Goal: Task Accomplishment & Management: Use online tool/utility

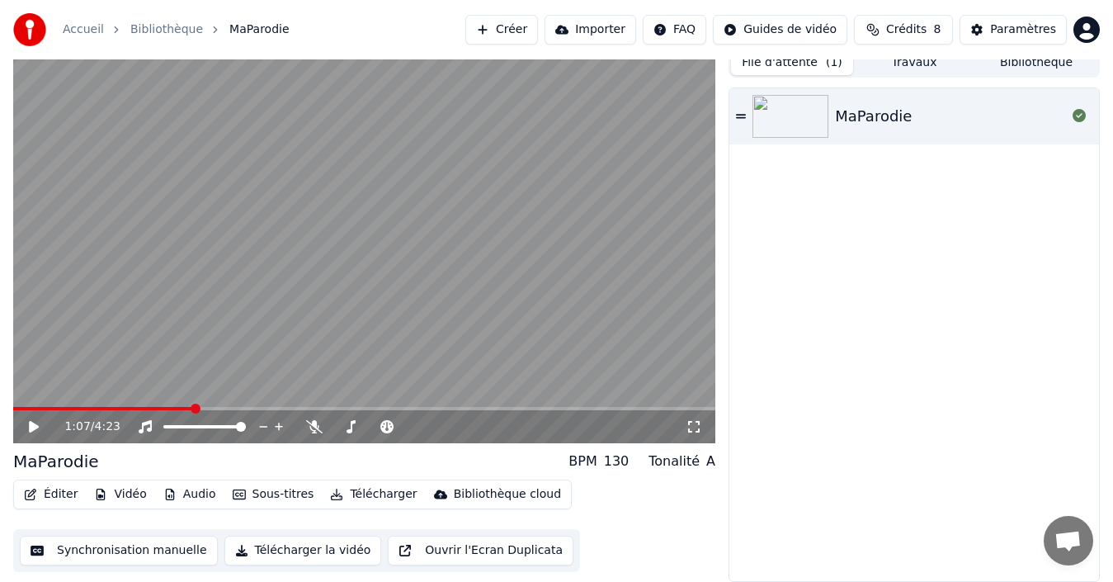
scroll to position [12, 0]
click at [39, 428] on icon at bounding box center [45, 426] width 38 height 13
click at [13, 413] on span at bounding box center [18, 408] width 10 height 10
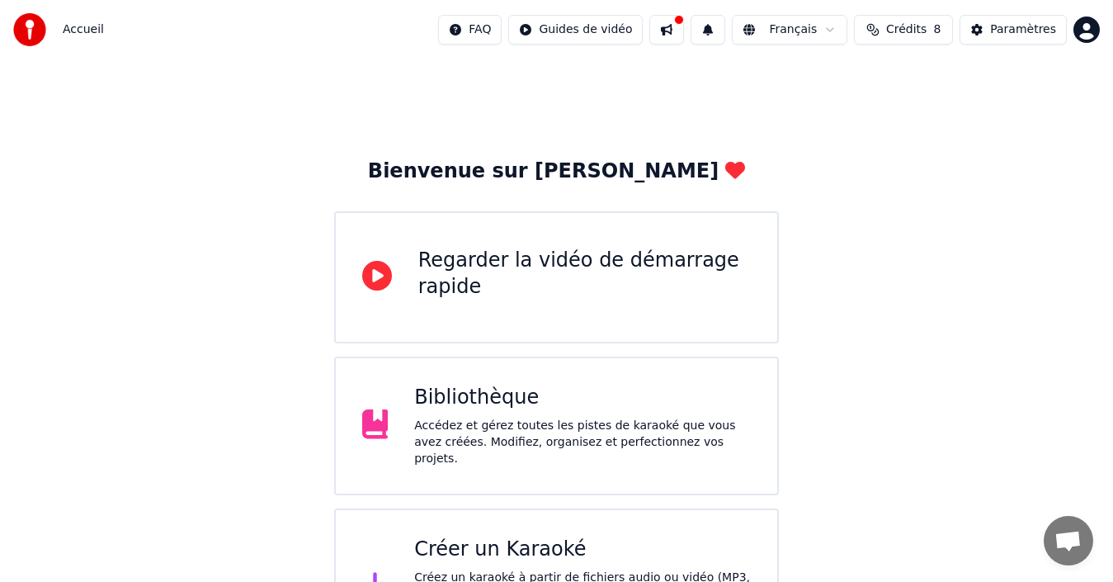
click at [588, 284] on div "Regarder la vidéo de démarrage rapide" at bounding box center [584, 273] width 333 height 53
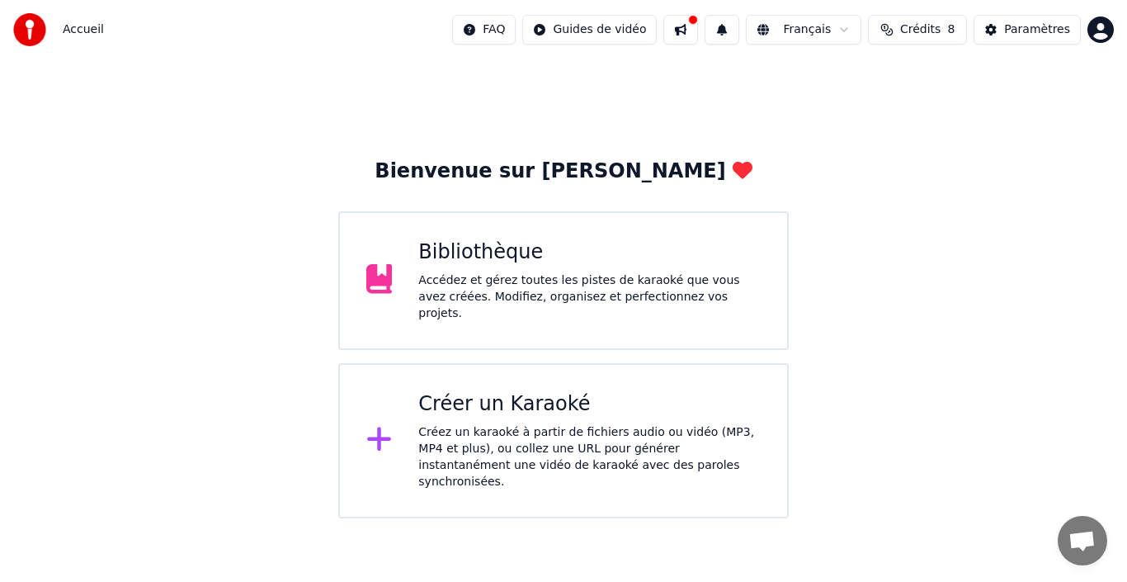
click at [481, 403] on div "Créer un Karaoké" at bounding box center [589, 404] width 342 height 26
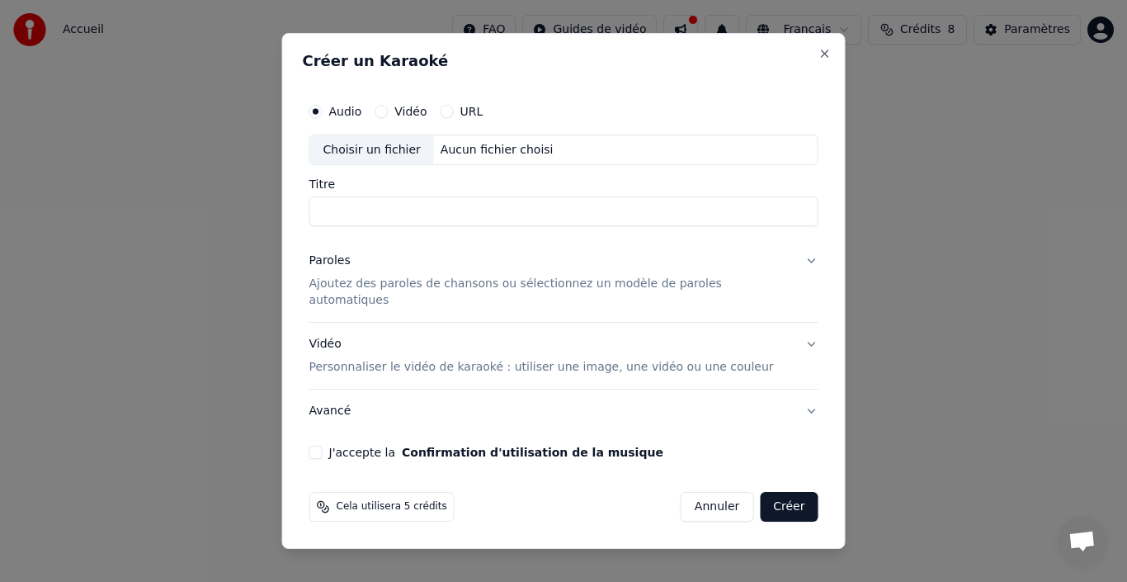
click at [395, 163] on div "Choisir un fichier" at bounding box center [372, 150] width 124 height 30
type input "*********"
click at [388, 115] on button "Vidéo" at bounding box center [381, 111] width 13 height 13
click at [391, 144] on div "Choisir un fichier" at bounding box center [372, 150] width 124 height 30
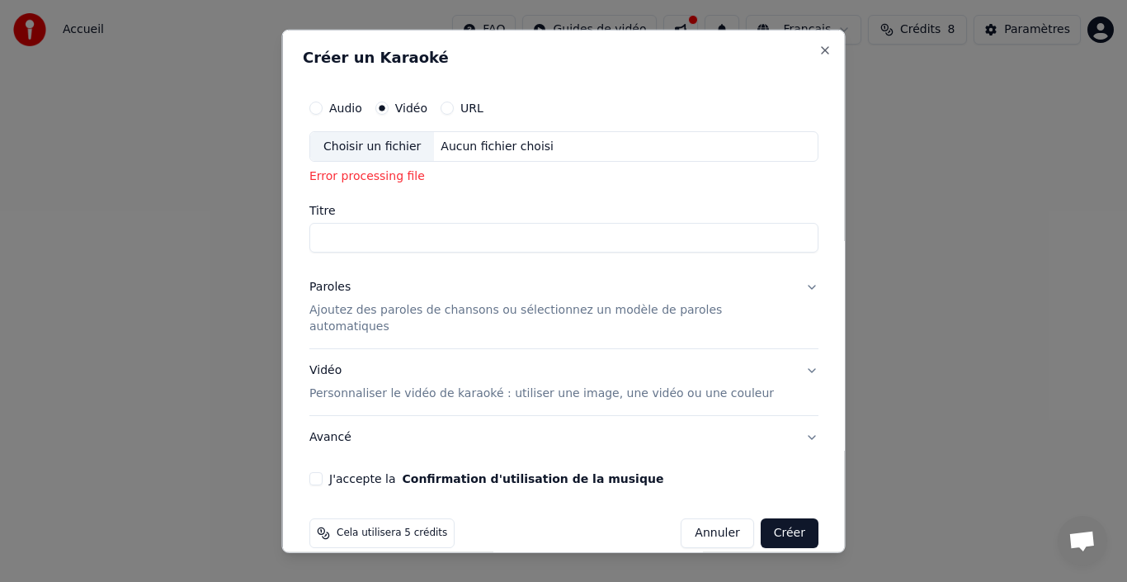
click at [496, 311] on p "Ajoutez des paroles de chansons ou sélectionnez un modèle de paroles automatiqu…" at bounding box center [550, 318] width 483 height 33
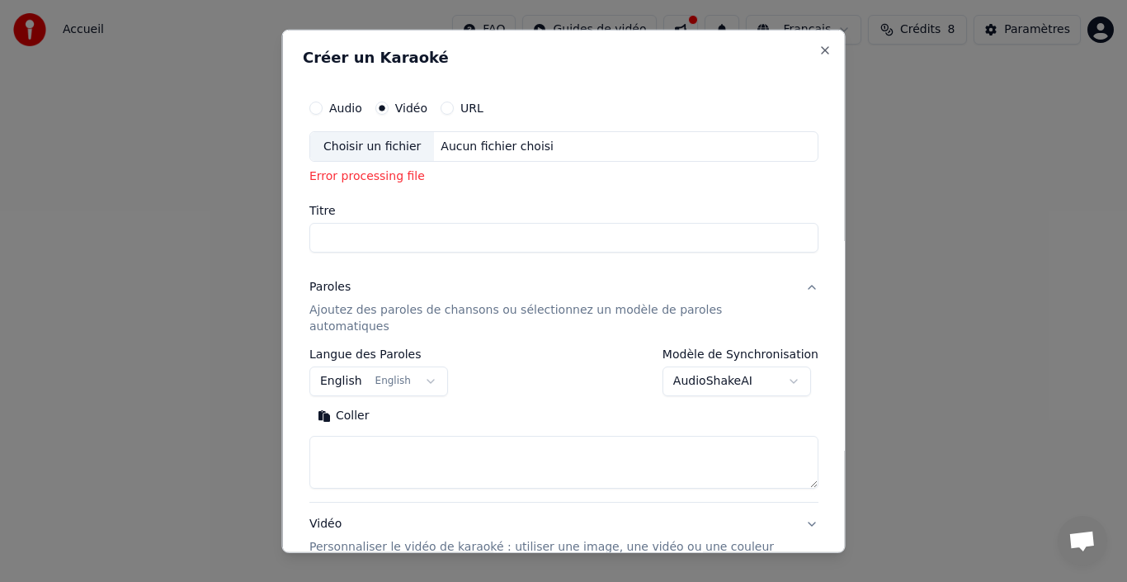
click at [323, 109] on button "Audio" at bounding box center [315, 107] width 13 height 13
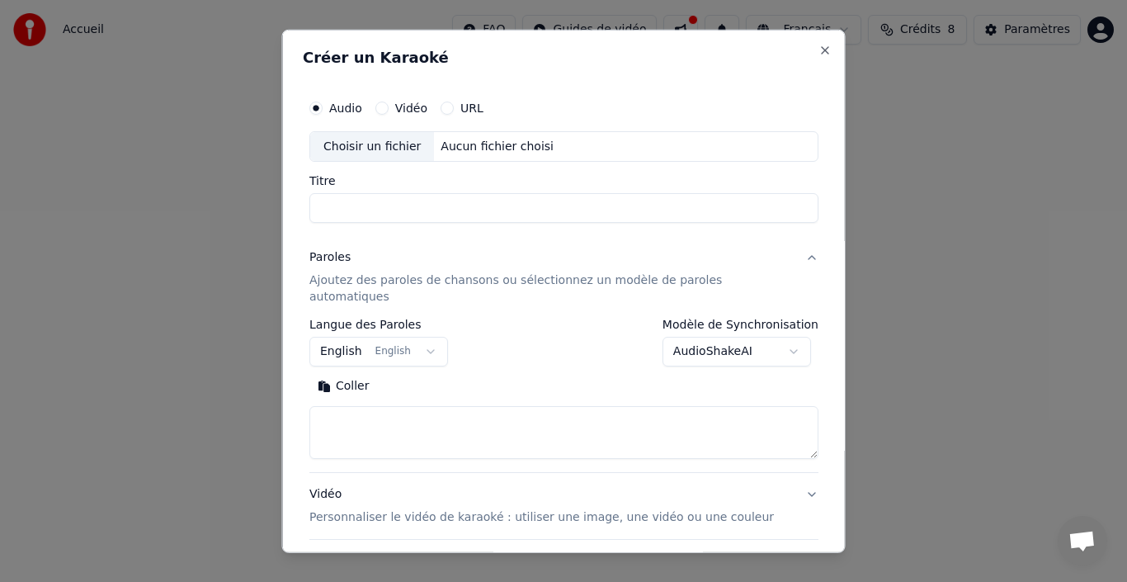
click at [385, 140] on div "Choisir un fichier" at bounding box center [372, 146] width 124 height 30
type input "*********"
click at [426, 337] on button "English English" at bounding box center [378, 352] width 139 height 30
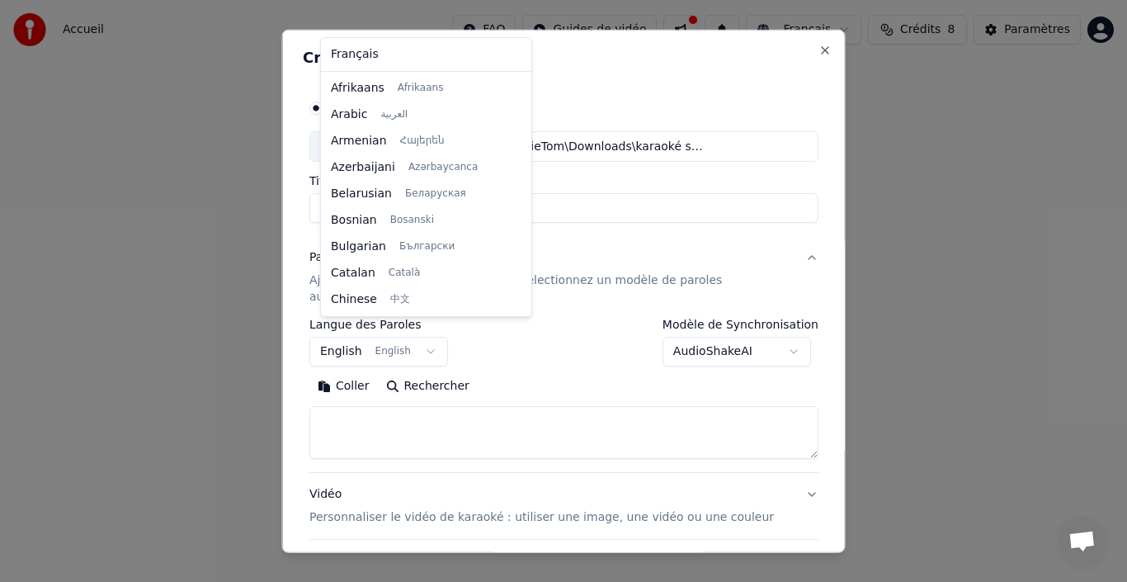
click at [426, 336] on body "**********" at bounding box center [563, 259] width 1127 height 518
click at [427, 330] on body "**********" at bounding box center [563, 259] width 1127 height 518
select select "**"
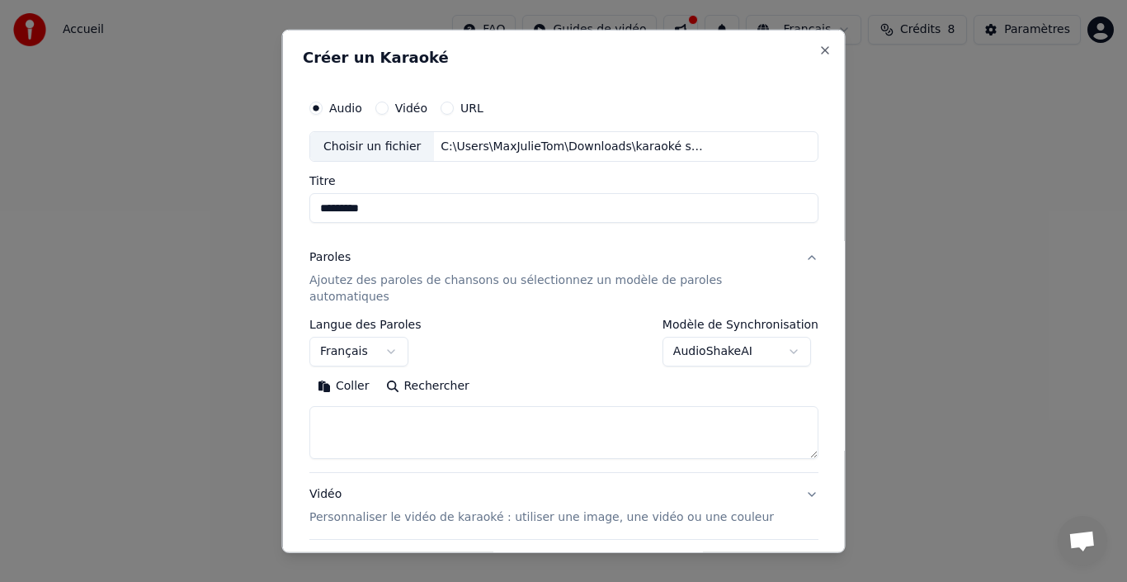
click at [405, 373] on button "Rechercher" at bounding box center [427, 386] width 100 height 26
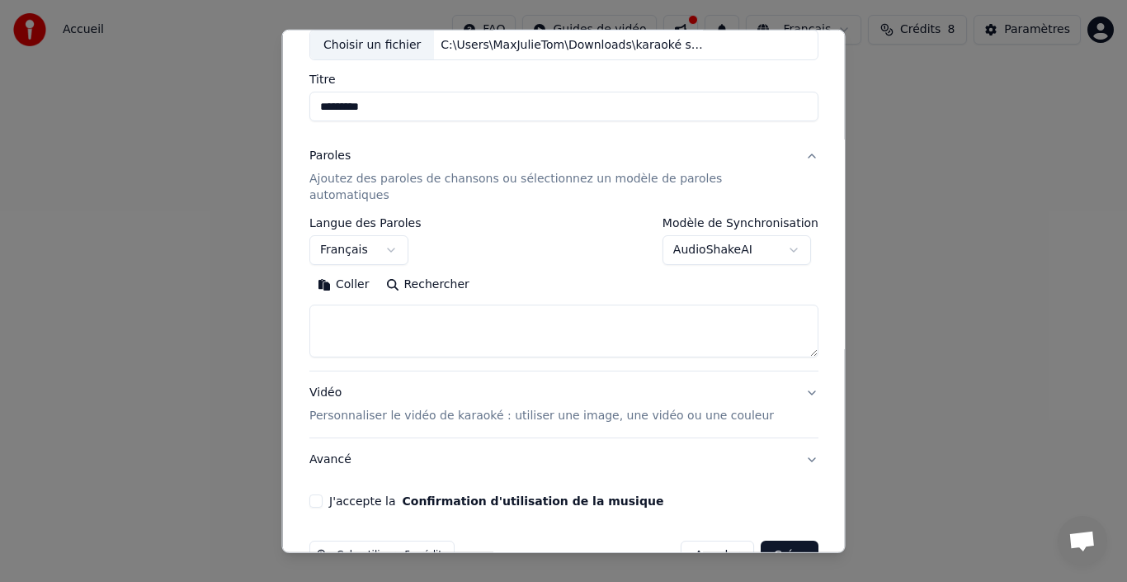
scroll to position [97, 0]
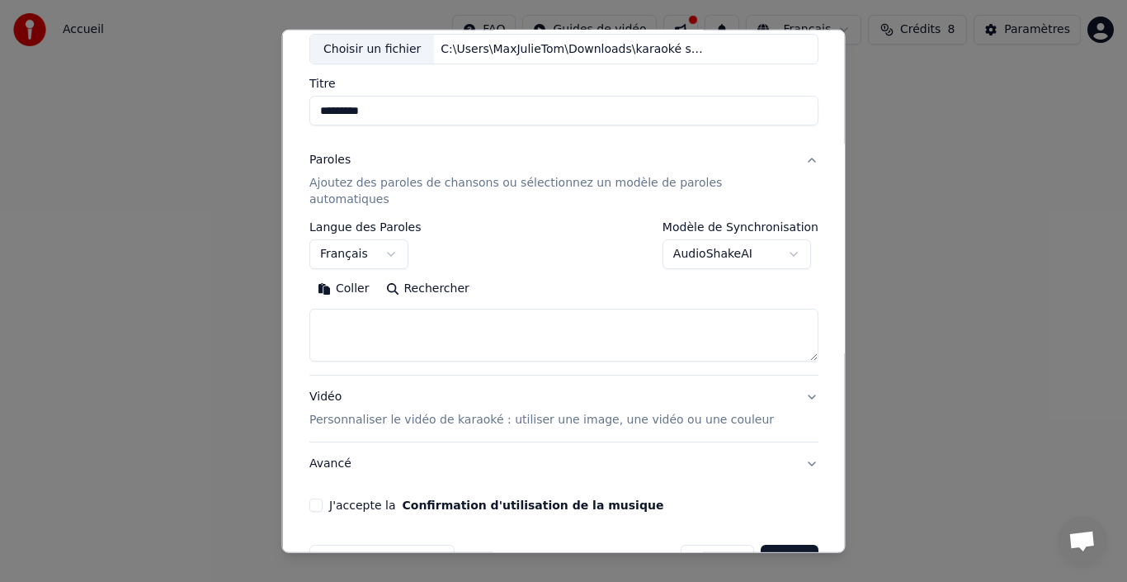
click at [399, 309] on textarea at bounding box center [563, 335] width 509 height 53
click at [365, 278] on button "Coller" at bounding box center [343, 289] width 68 height 26
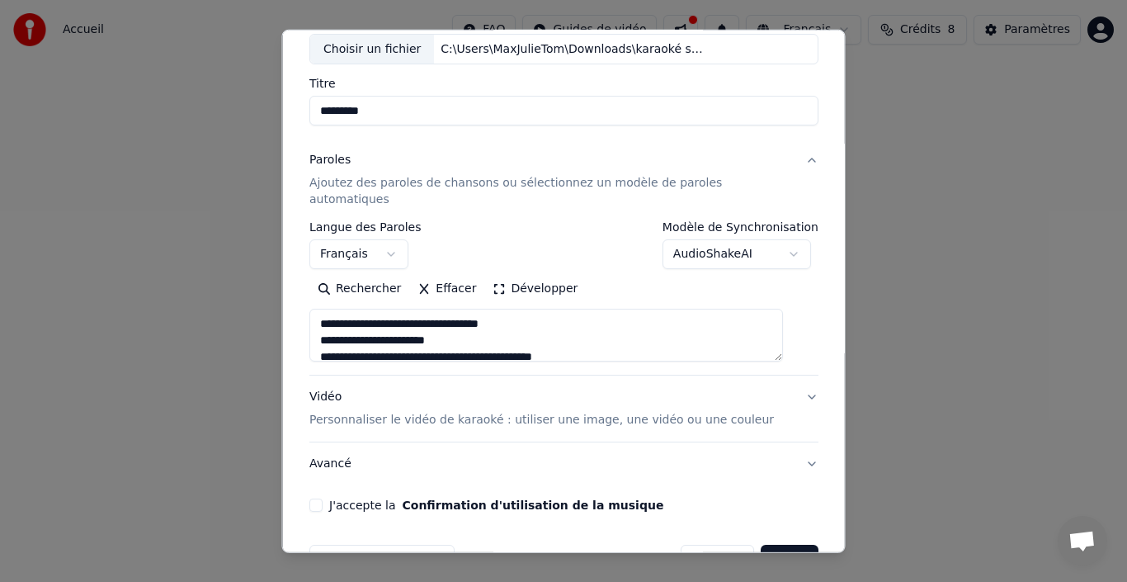
click at [365, 278] on button "Rechercher" at bounding box center [359, 289] width 100 height 26
click at [501, 276] on button "Développer" at bounding box center [534, 289] width 101 height 26
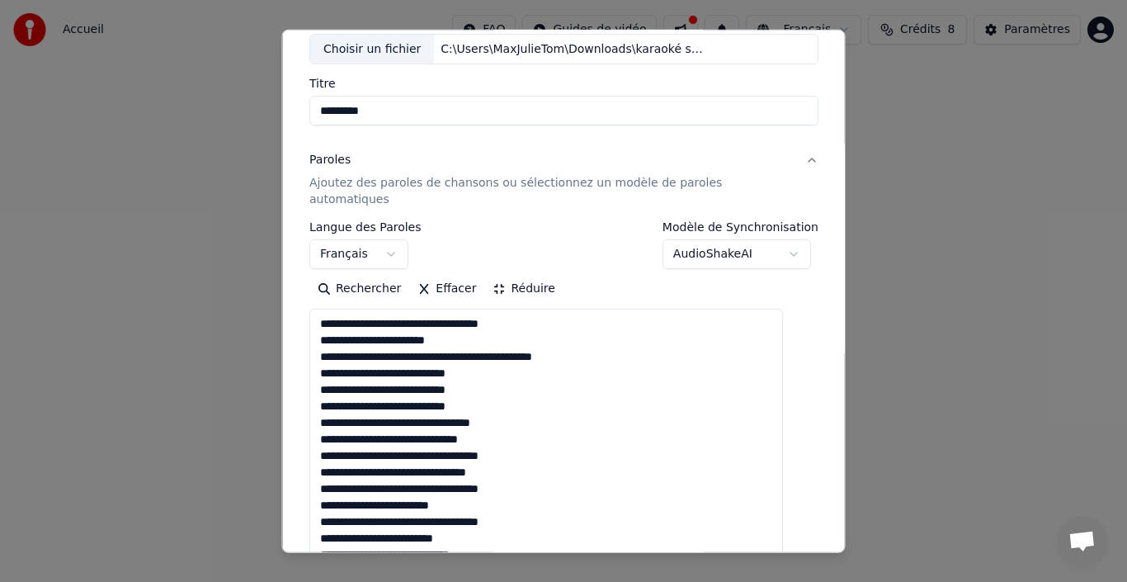
click at [501, 276] on button "Réduire" at bounding box center [523, 289] width 78 height 26
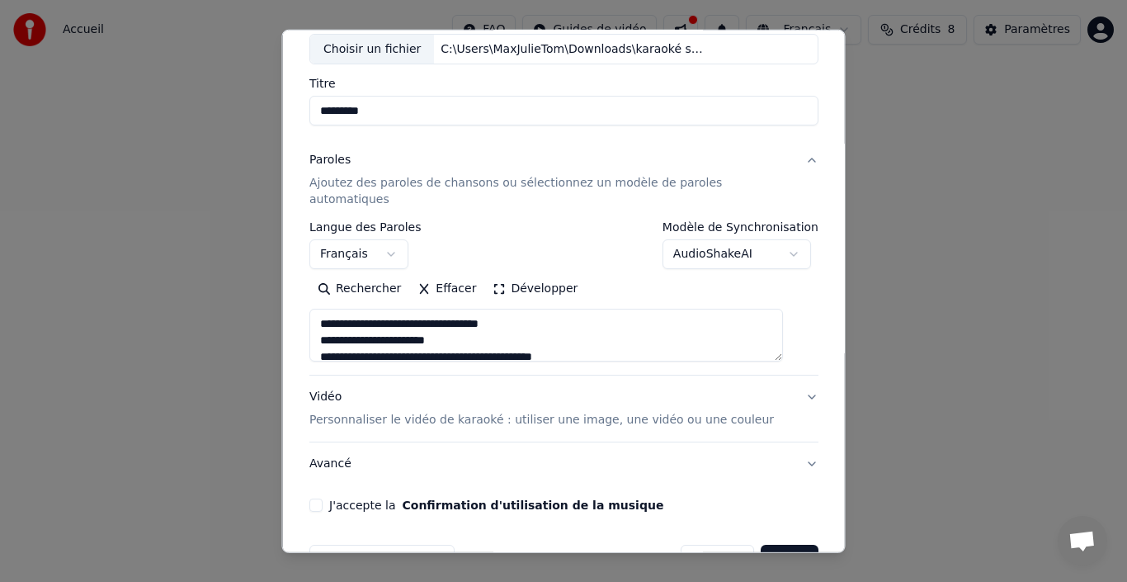
click at [459, 412] on p "Personnaliser le vidéo de karaoké : utiliser une image, une vidéo ou une couleur" at bounding box center [541, 420] width 464 height 16
type textarea "**********"
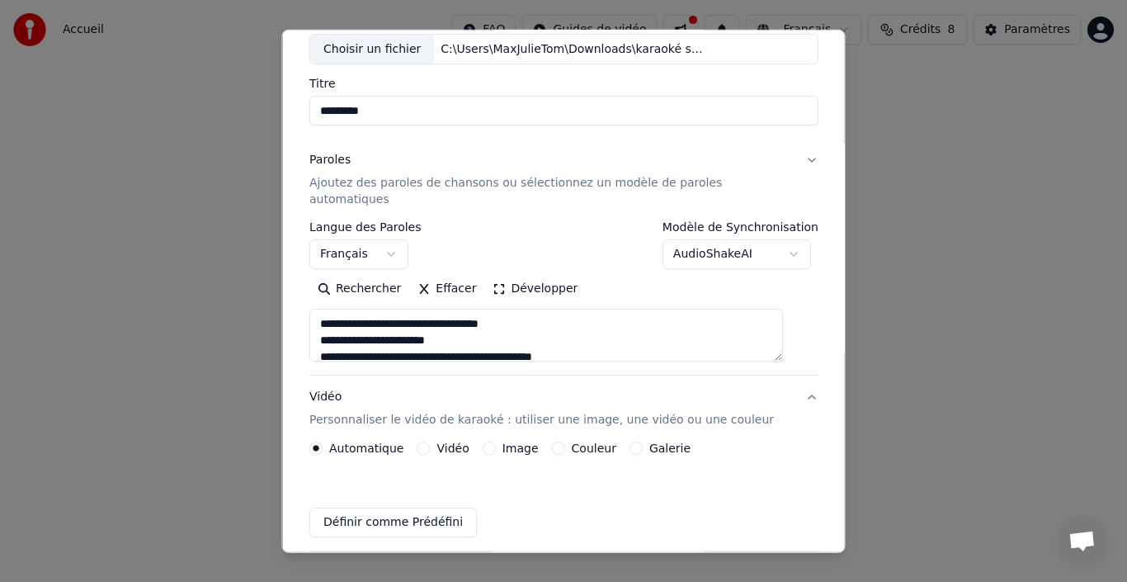
scroll to position [85, 0]
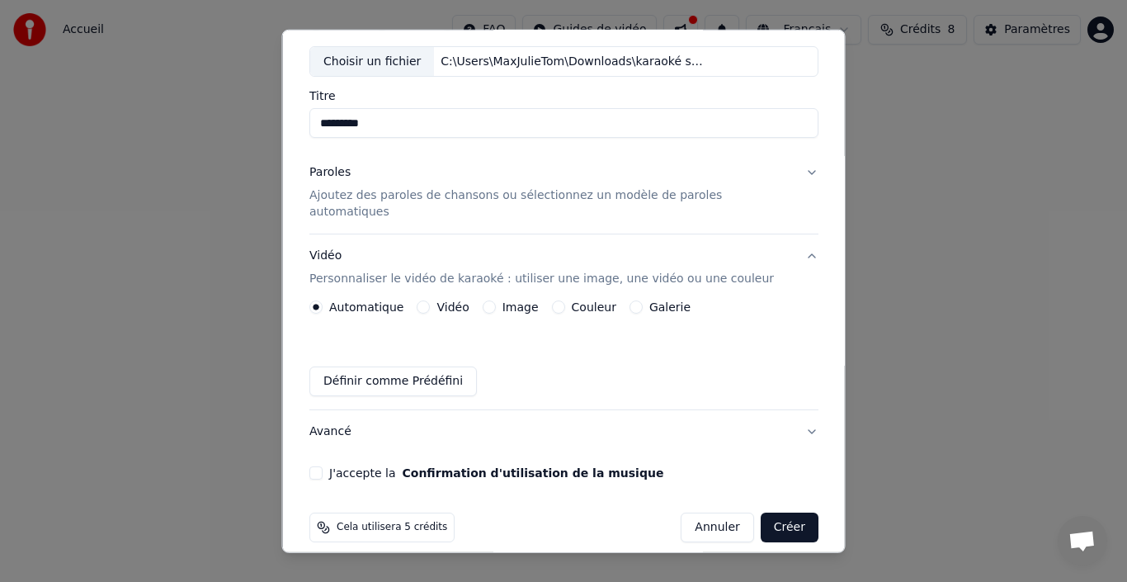
click at [554, 300] on button "Couleur" at bounding box center [557, 306] width 13 height 13
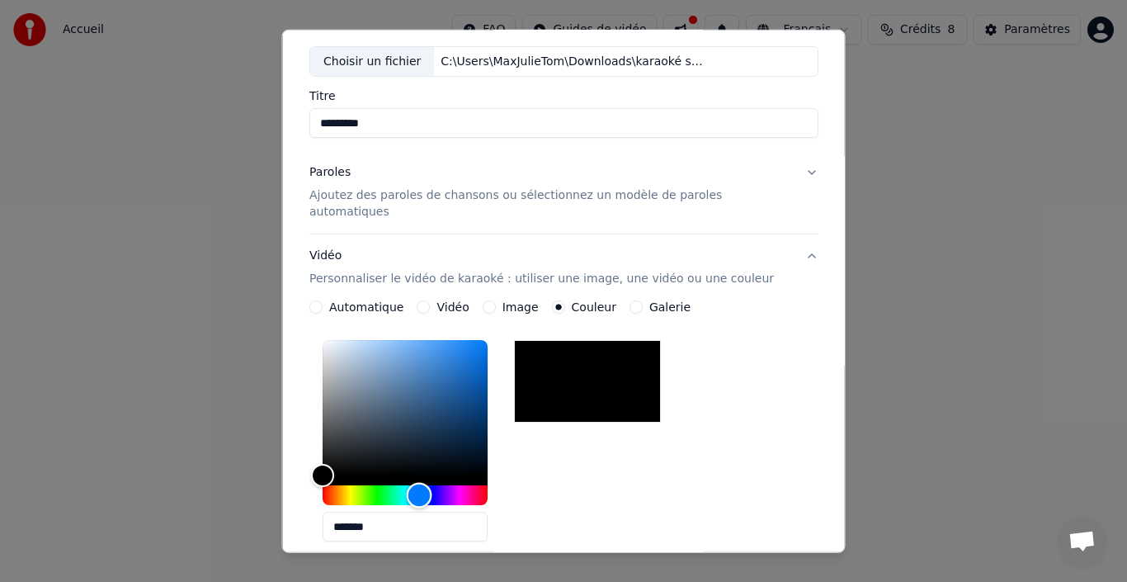
drag, startPoint x: 335, startPoint y: 476, endPoint x: 430, endPoint y: 489, distance: 95.8
click at [430, 489] on div "Hue" at bounding box center [420, 496] width 26 height 26
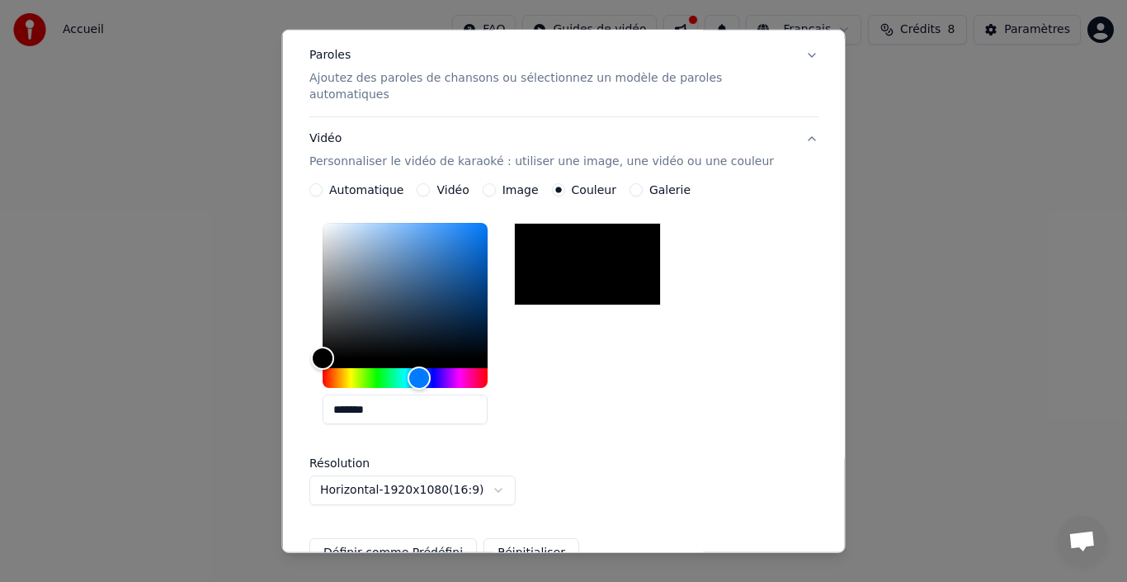
scroll to position [230, 0]
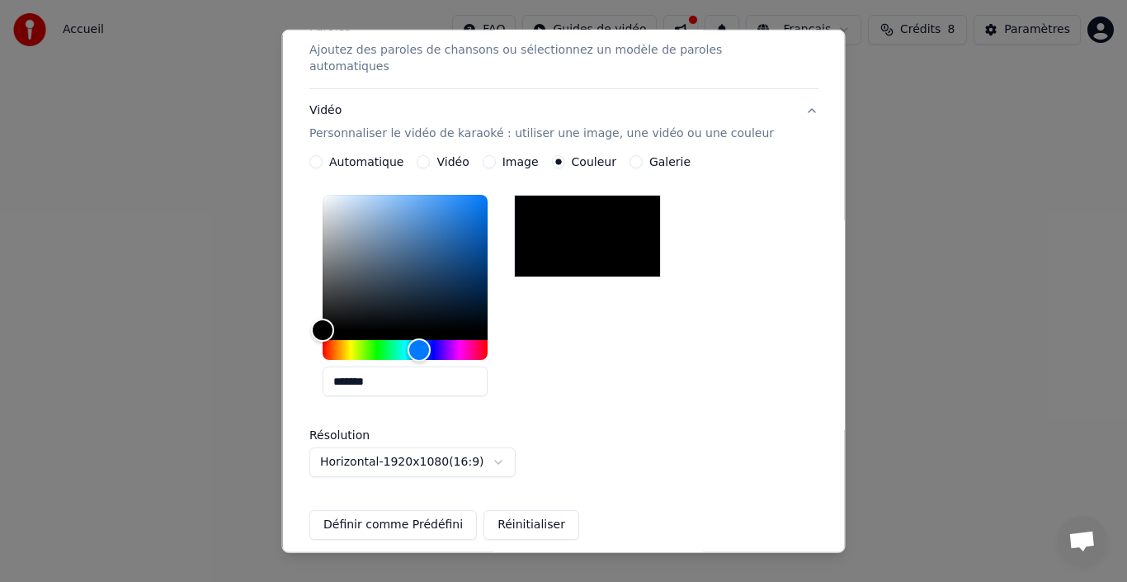
click at [648, 156] on label "Galerie" at bounding box center [668, 162] width 41 height 12
click at [642, 155] on button "Galerie" at bounding box center [635, 161] width 13 height 13
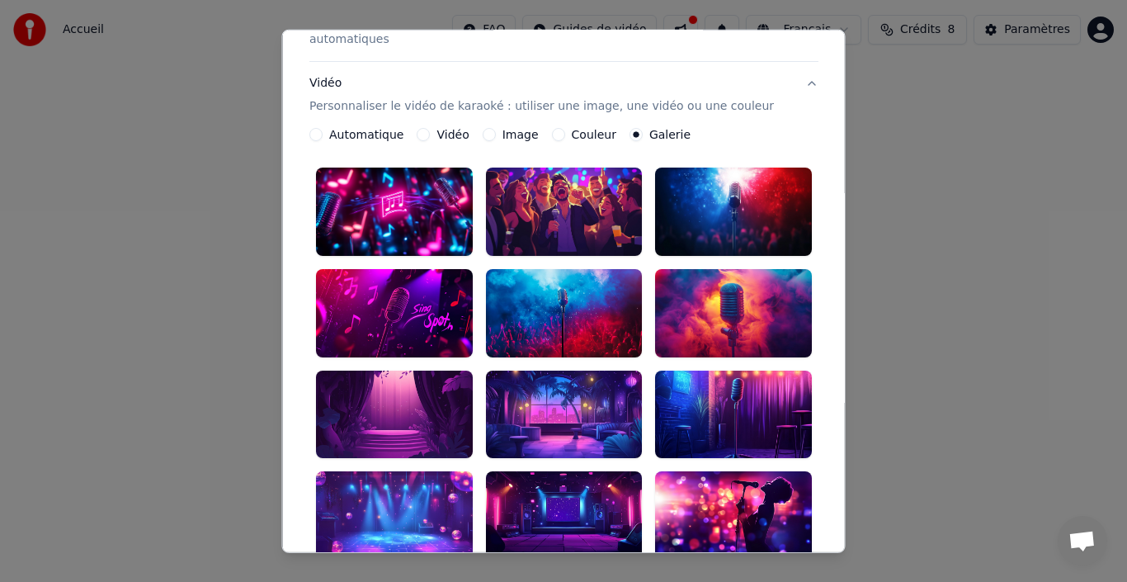
scroll to position [252, 0]
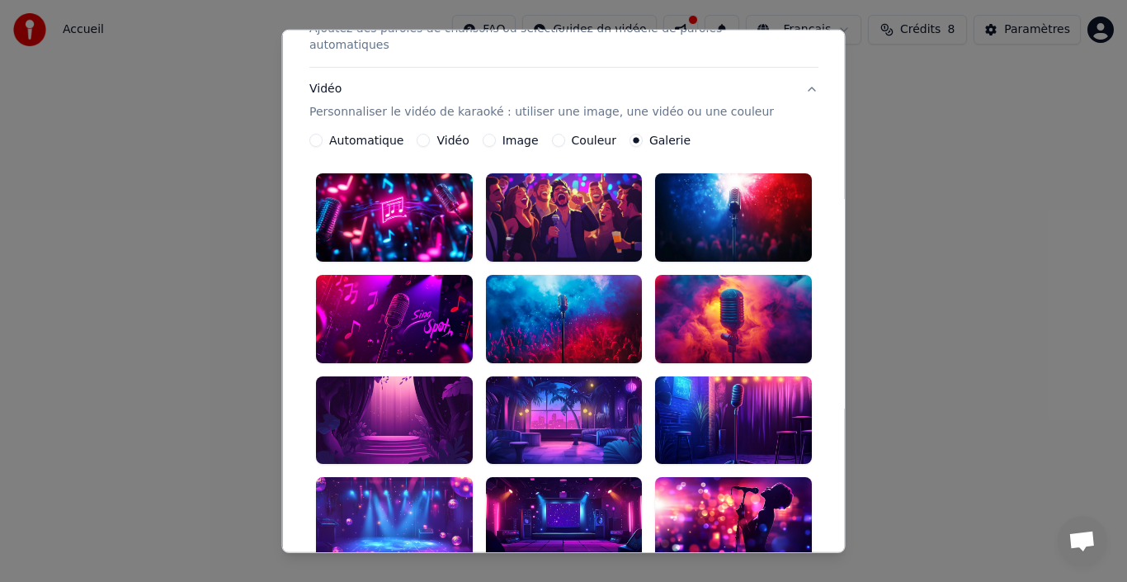
click at [595, 193] on div at bounding box center [563, 217] width 157 height 88
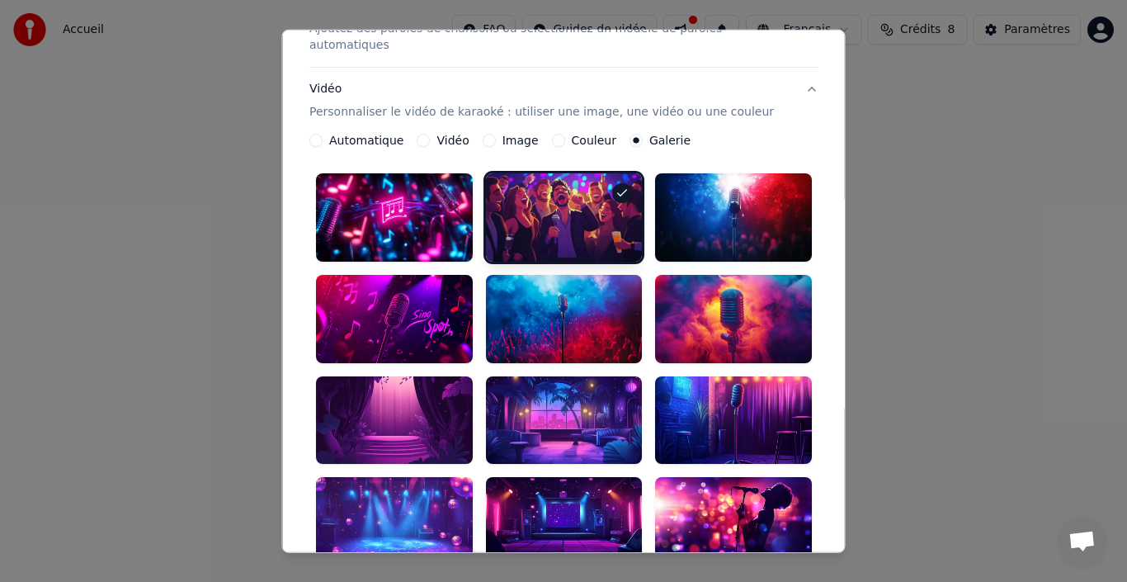
scroll to position [0, 0]
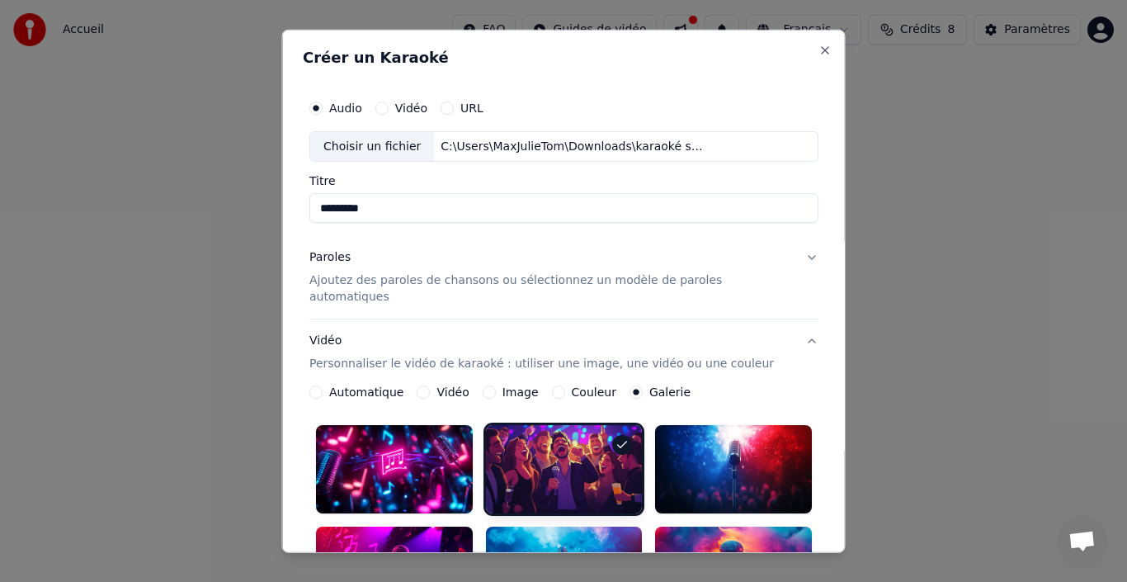
click at [786, 326] on button "Vidéo Personnaliser le vidéo de karaoké : utiliser une image, une vidéo ou une …" at bounding box center [563, 352] width 509 height 66
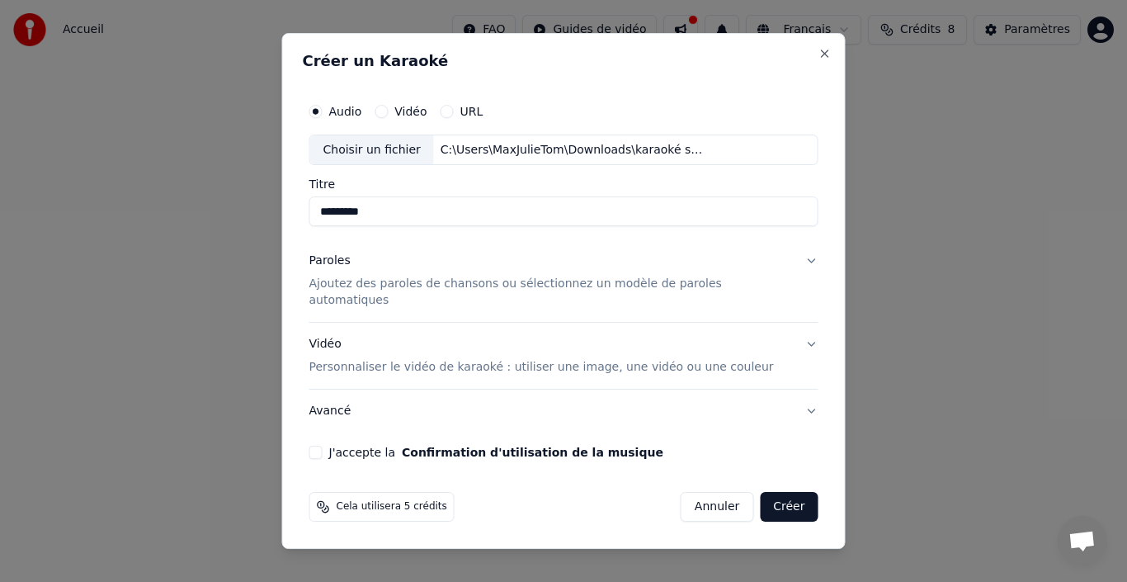
drag, startPoint x: 408, startPoint y: 223, endPoint x: 270, endPoint y: 218, distance: 138.7
click at [270, 218] on body "Accueil FAQ Guides de vidéo Français Crédits 8 Paramètres Bienvenue sur Youka B…" at bounding box center [563, 259] width 1127 height 518
type input "**********"
click at [790, 404] on button "Avancé" at bounding box center [563, 410] width 509 height 43
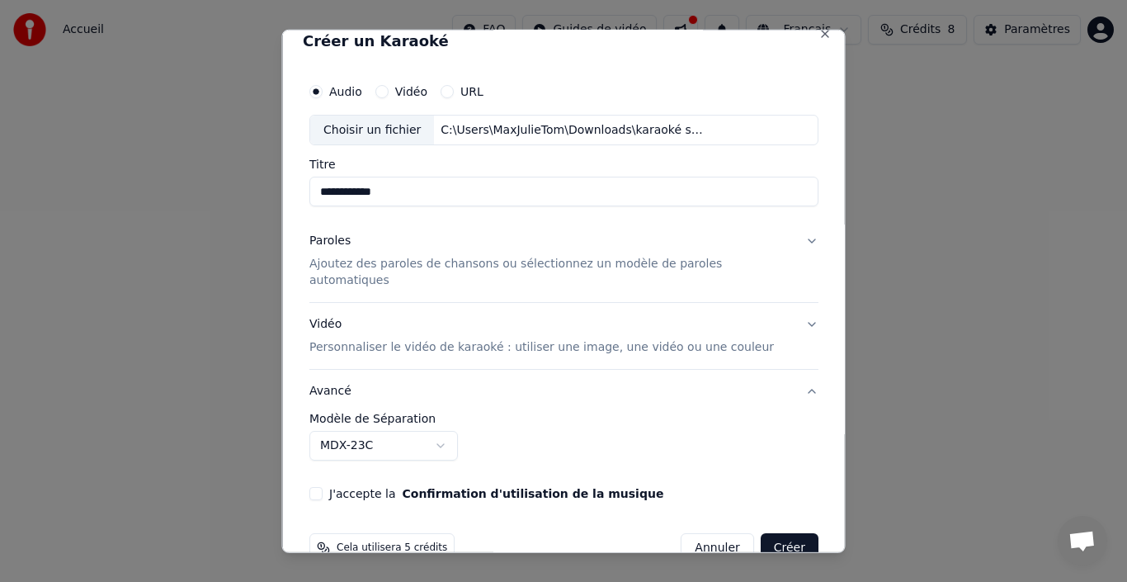
scroll to position [37, 0]
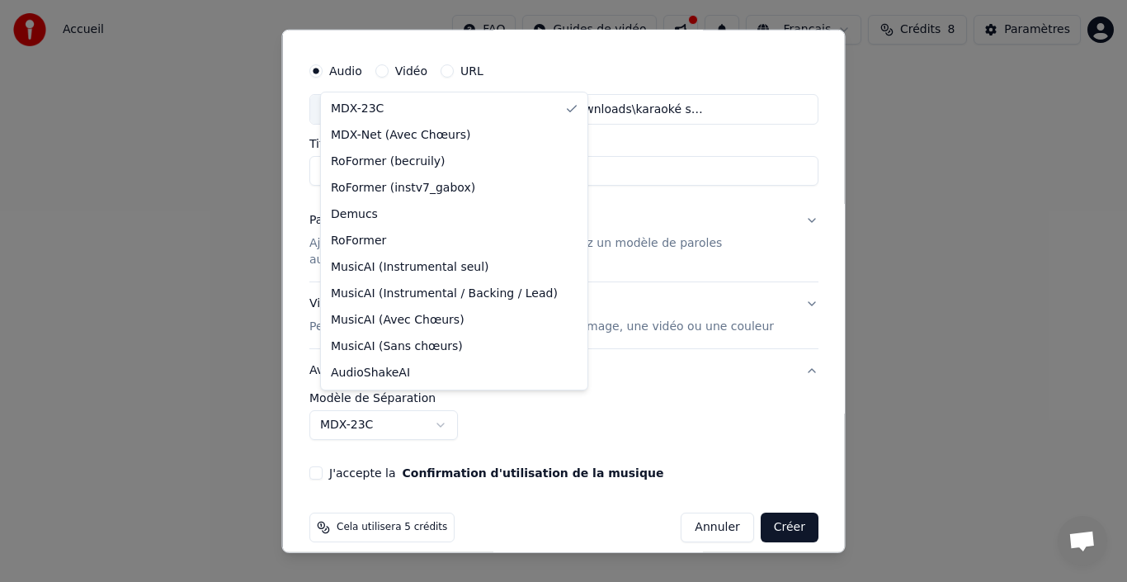
click at [457, 408] on body "**********" at bounding box center [563, 259] width 1127 height 518
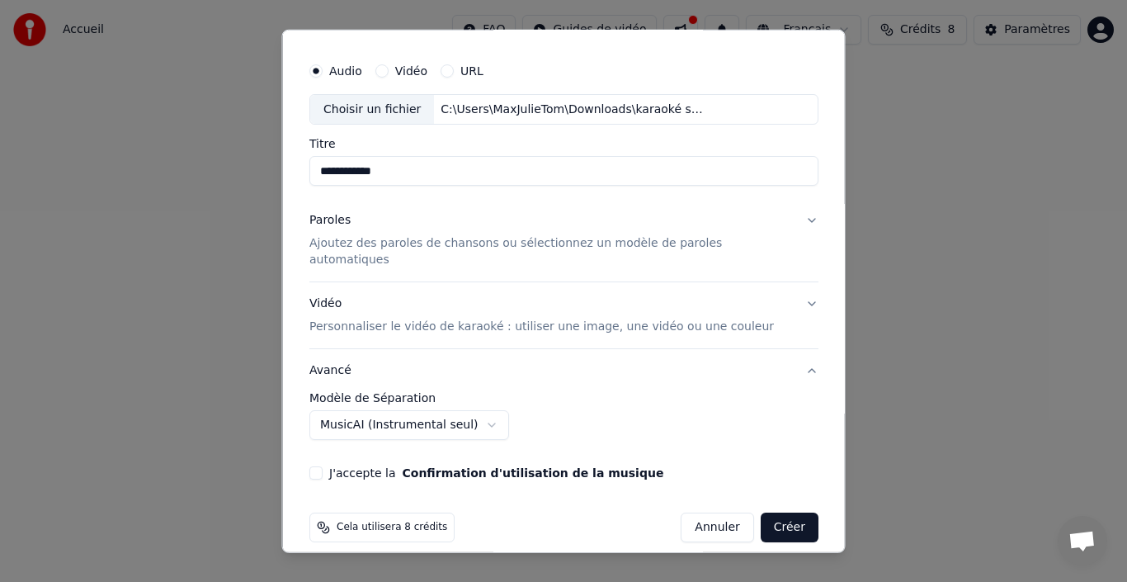
click at [474, 410] on body "**********" at bounding box center [563, 259] width 1127 height 518
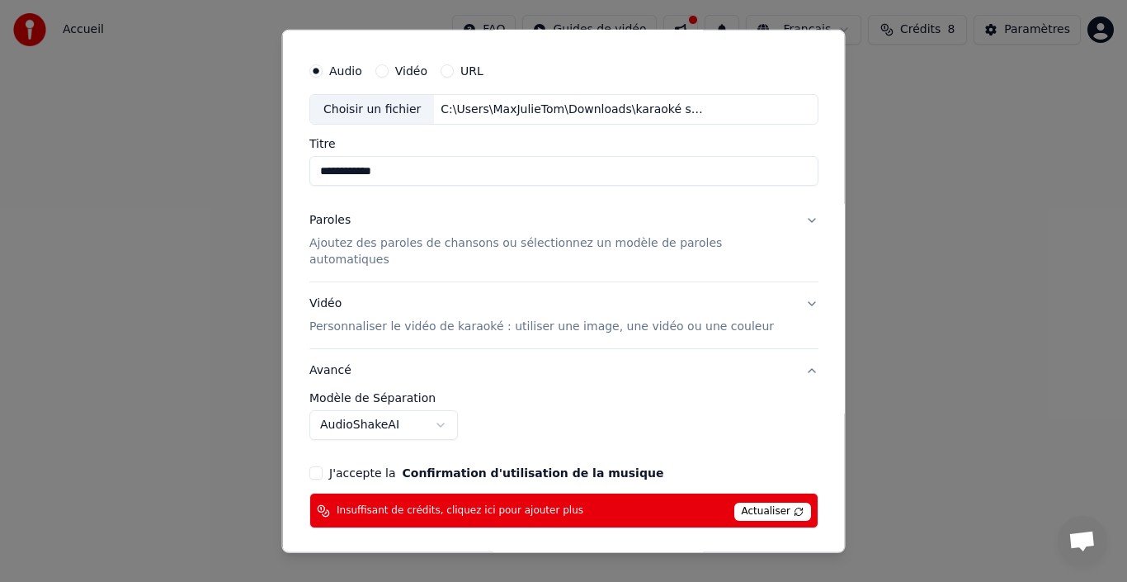
click at [733, 502] on span "Actualiser" at bounding box center [772, 511] width 78 height 18
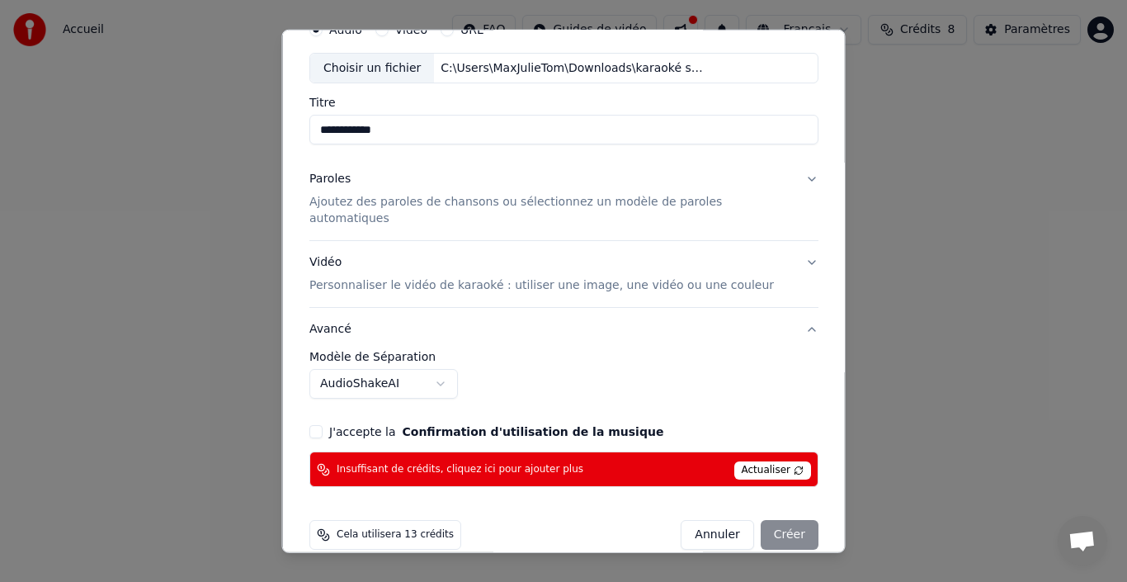
scroll to position [85, 0]
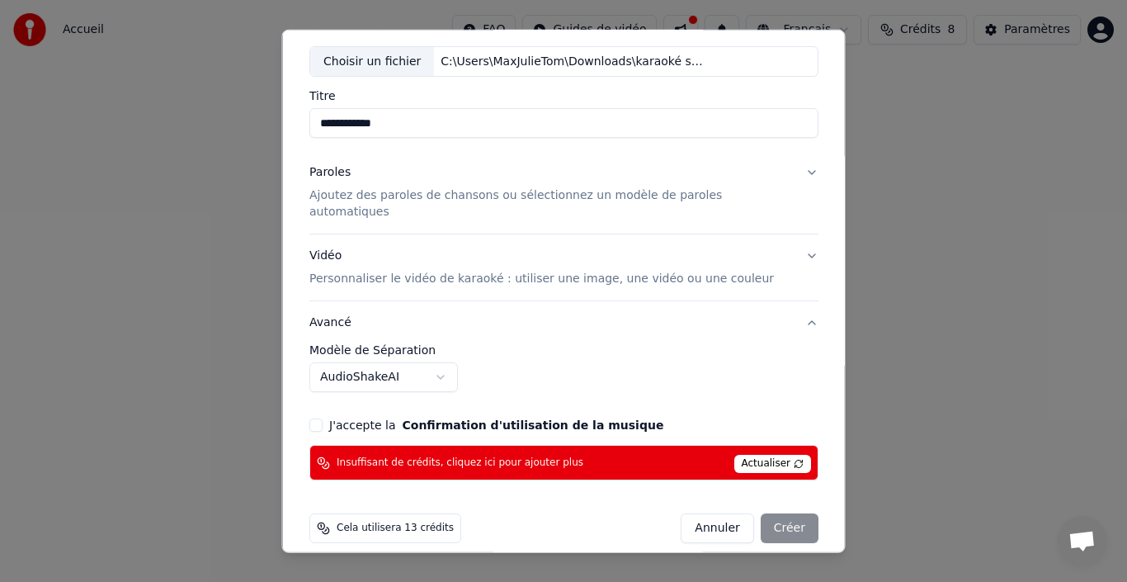
click at [445, 355] on body "**********" at bounding box center [563, 259] width 1127 height 518
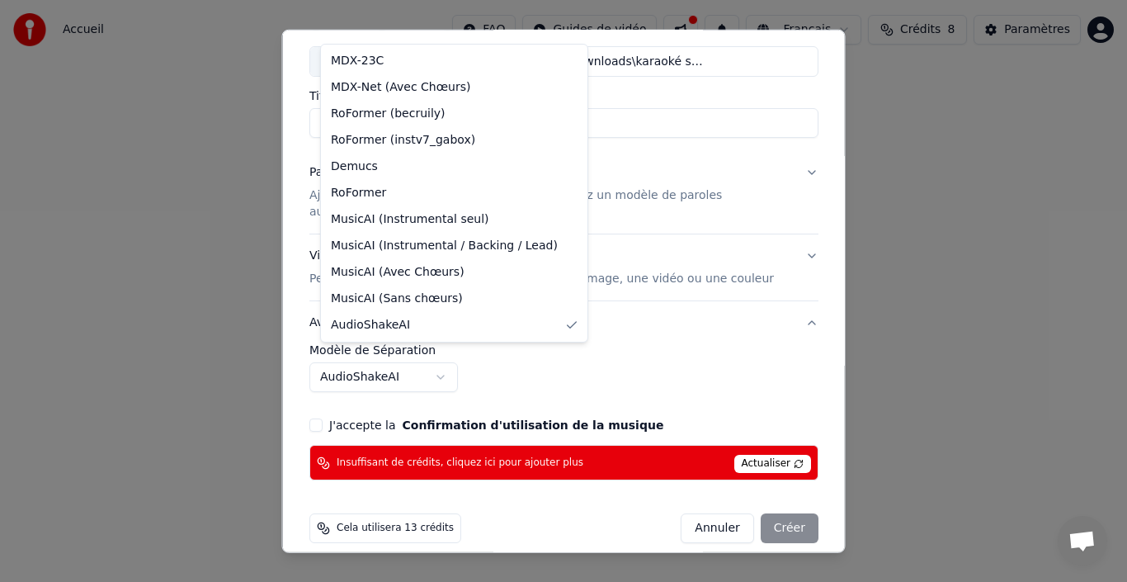
select select "******"
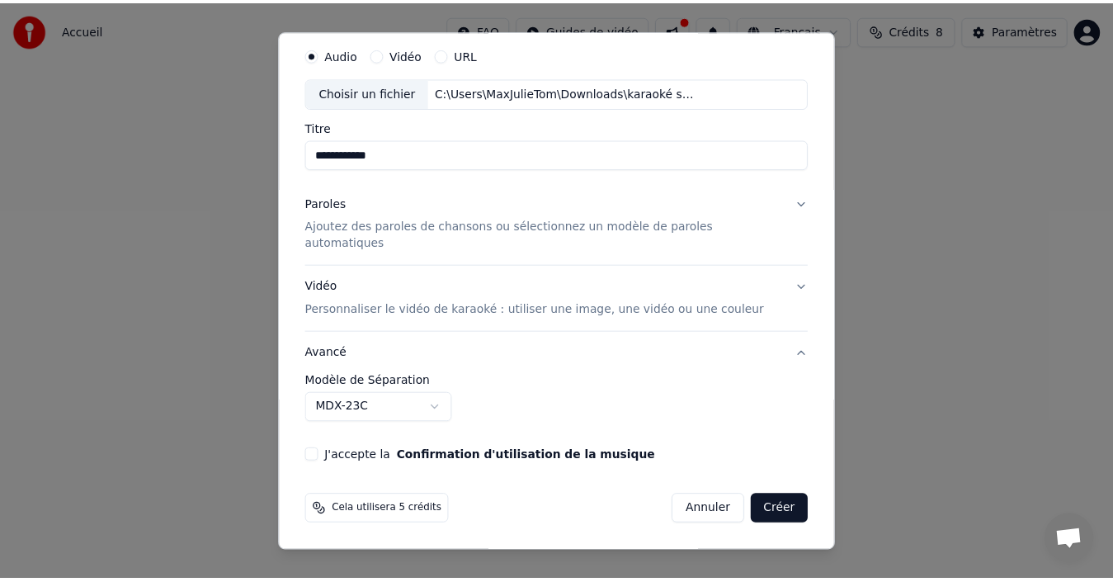
scroll to position [37, 0]
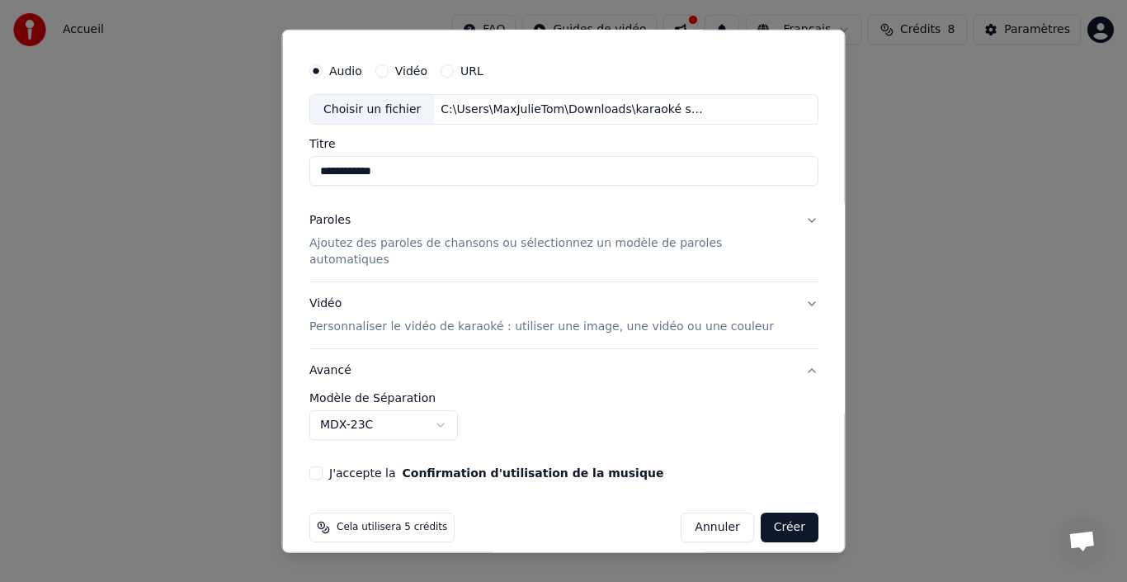
click at [767, 512] on button "Créer" at bounding box center [789, 527] width 58 height 30
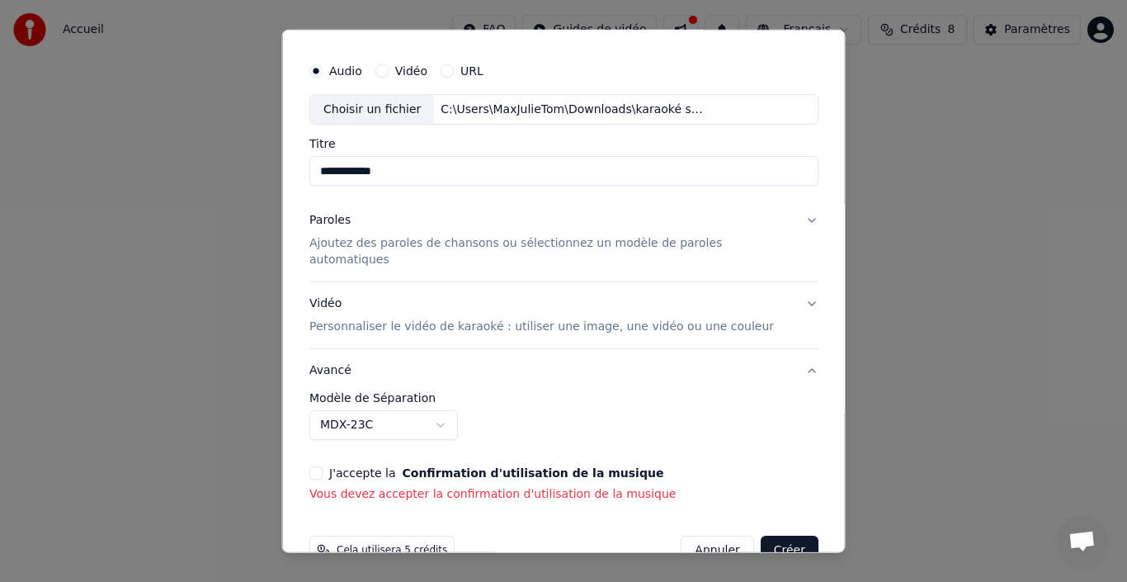
click at [323, 466] on button "J'accepte la Confirmation d'utilisation de la musique" at bounding box center [315, 472] width 13 height 13
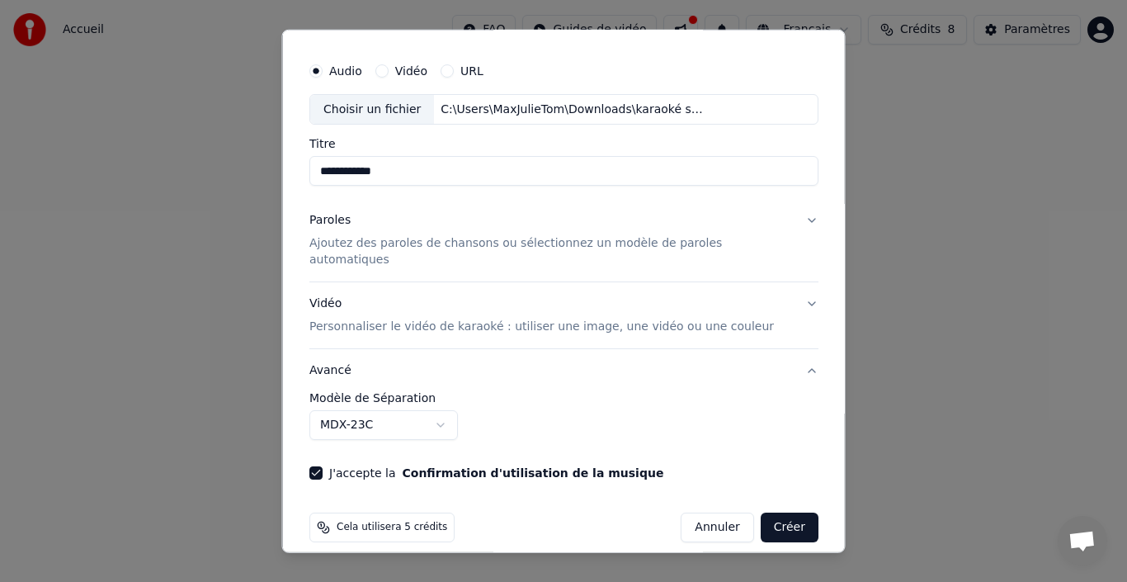
click at [775, 515] on button "Créer" at bounding box center [789, 527] width 58 height 30
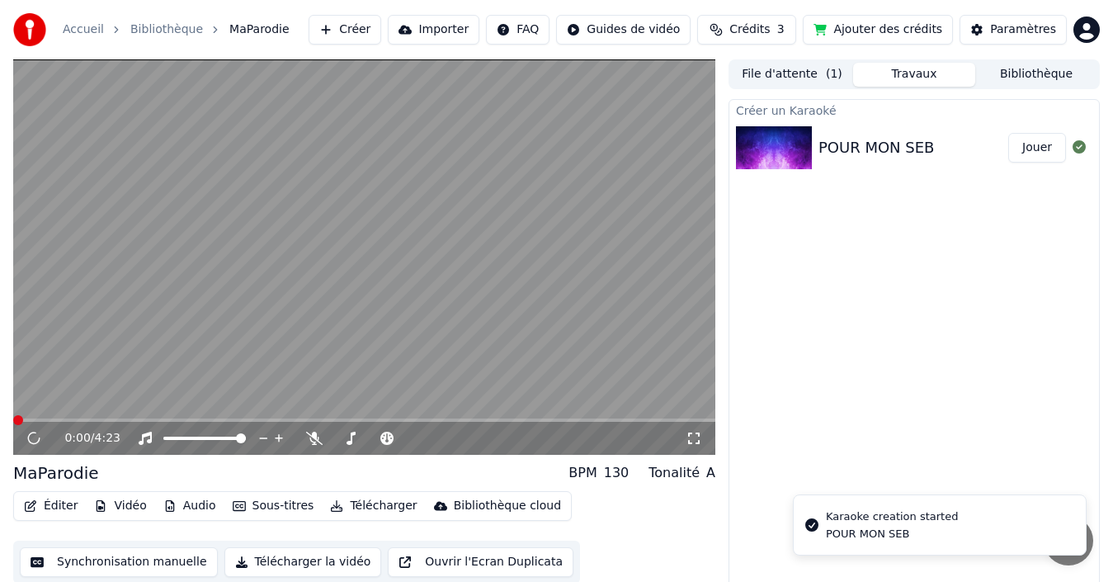
click at [775, 515] on div "Créer un Karaoké POUR MON SEB Jouer" at bounding box center [913, 346] width 371 height 494
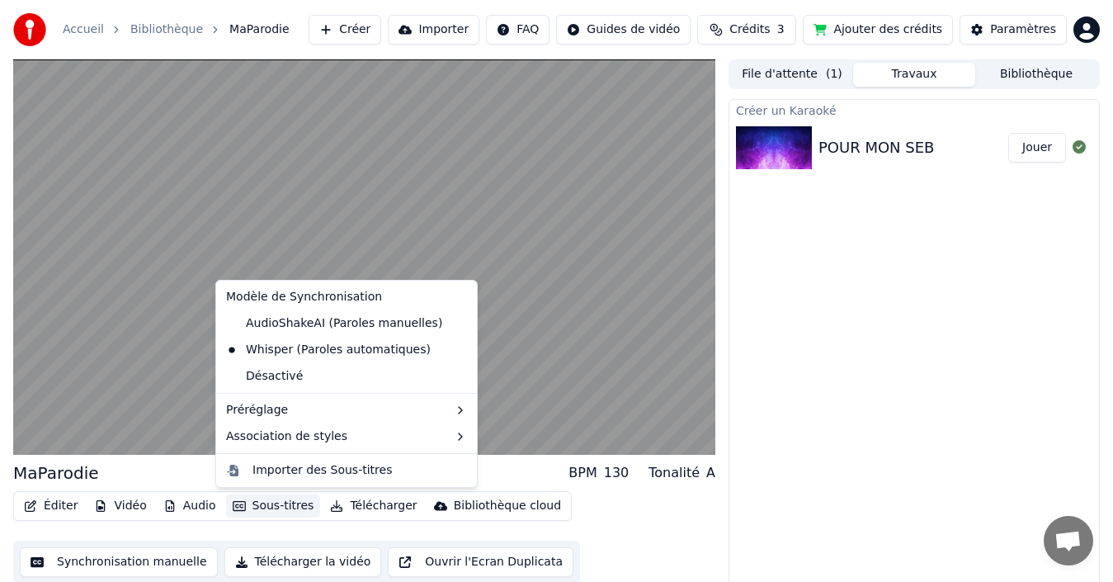
click at [270, 508] on button "Sous-titres" at bounding box center [273, 505] width 95 height 23
click at [283, 349] on div "Whisper (Paroles automatiques)" at bounding box center [328, 350] width 218 height 26
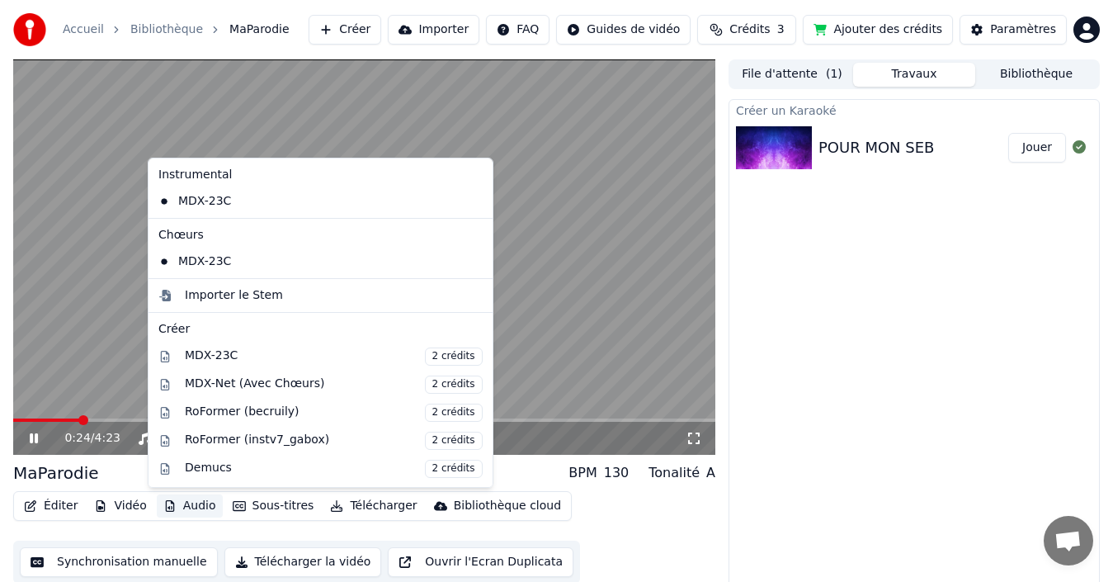
click at [163, 503] on icon "button" at bounding box center [169, 506] width 13 height 12
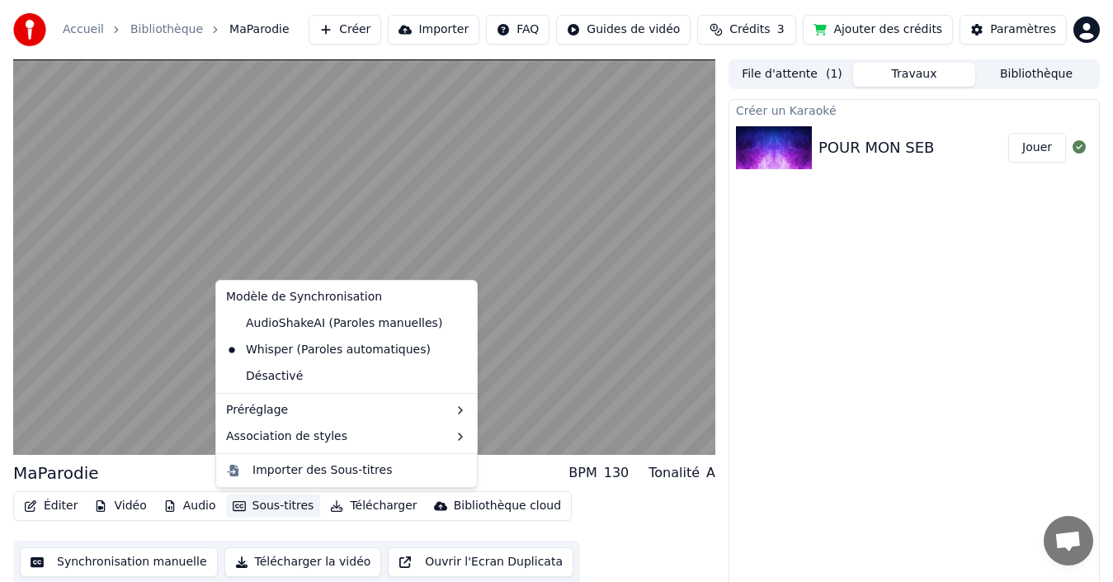
click at [260, 505] on button "Sous-titres" at bounding box center [273, 505] width 95 height 23
click at [260, 506] on button "Sous-titres" at bounding box center [273, 505] width 95 height 23
click at [283, 467] on div "Importer des Sous-titres" at bounding box center [321, 470] width 139 height 16
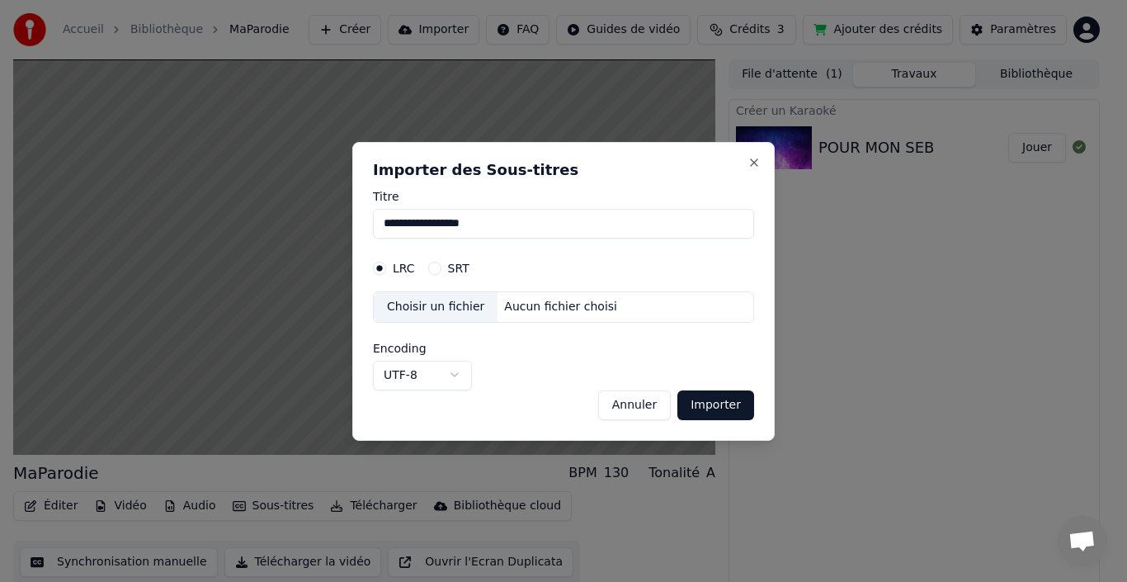
click at [455, 311] on div "Choisir un fichier" at bounding box center [436, 307] width 124 height 30
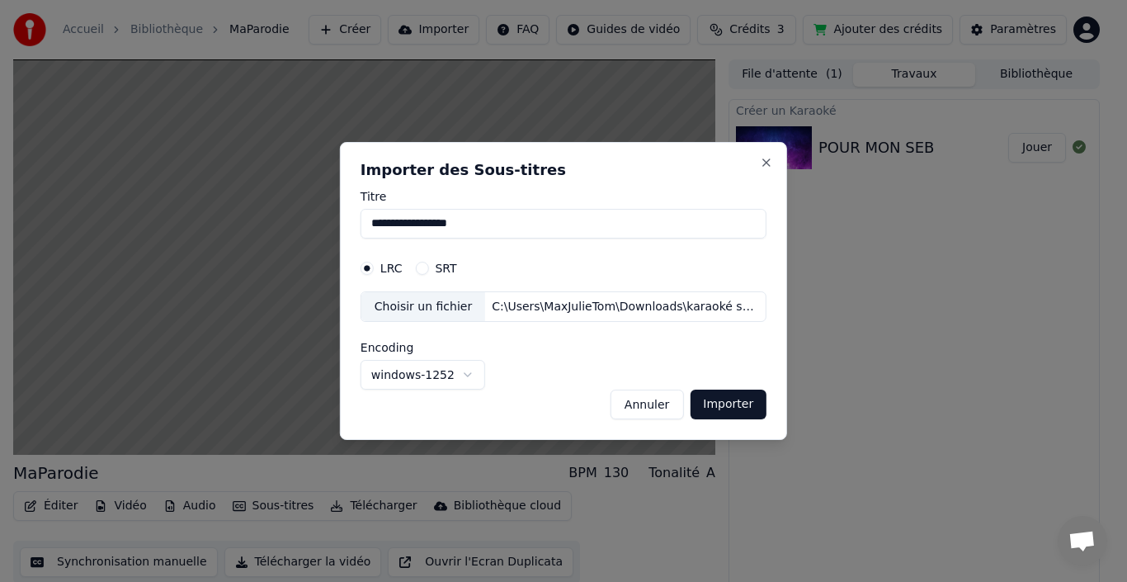
click at [719, 409] on button "Importer" at bounding box center [728, 404] width 77 height 30
select select "*****"
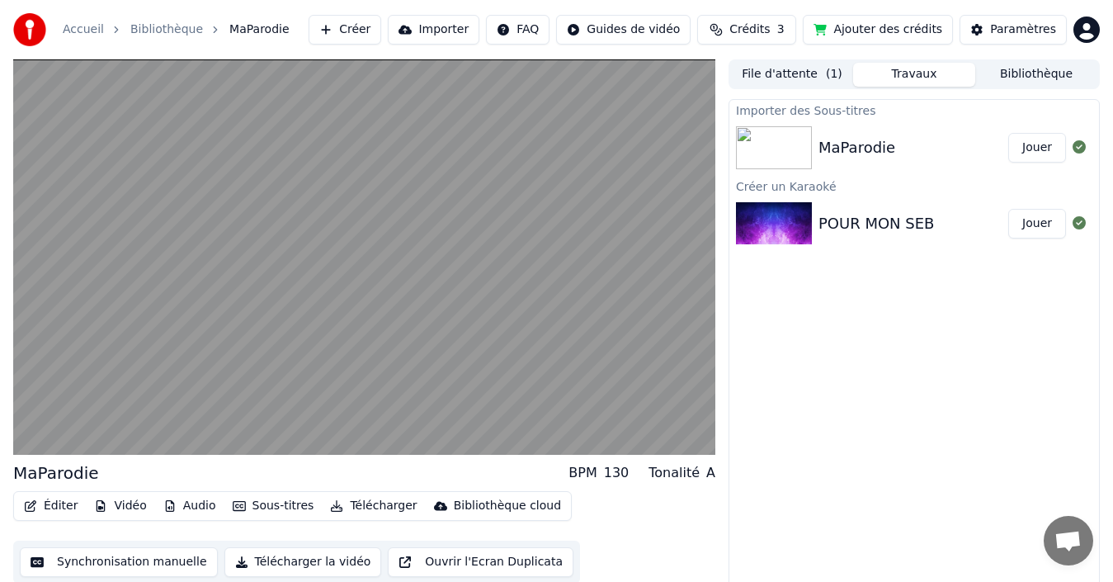
click at [1030, 227] on button "Jouer" at bounding box center [1037, 224] width 58 height 30
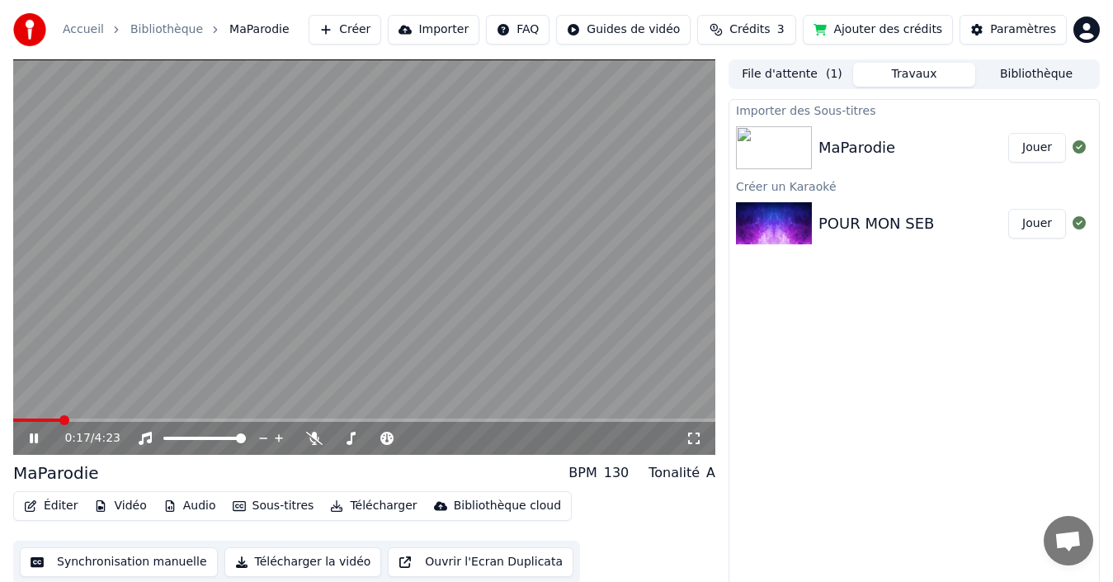
click at [165, 422] on div "0:17 / 4:23" at bounding box center [364, 438] width 702 height 33
click at [167, 422] on div "0:18 / 4:23" at bounding box center [364, 438] width 702 height 33
click at [166, 420] on span at bounding box center [364, 419] width 702 height 3
click at [203, 422] on div "0:57 / 4:23" at bounding box center [364, 438] width 702 height 33
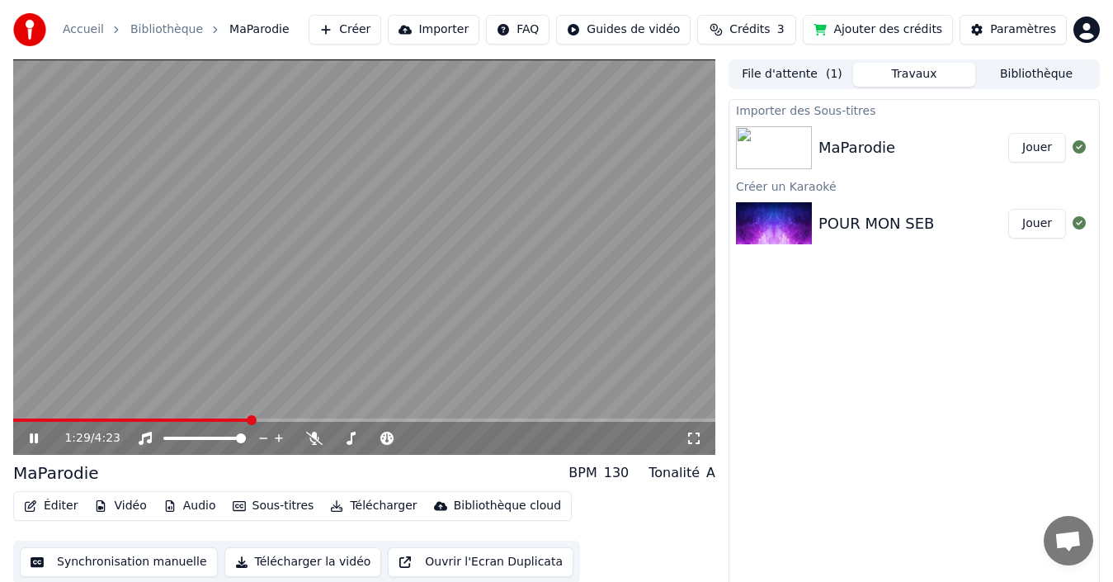
click at [250, 418] on span at bounding box center [364, 419] width 702 height 3
click at [29, 419] on span at bounding box center [21, 419] width 16 height 3
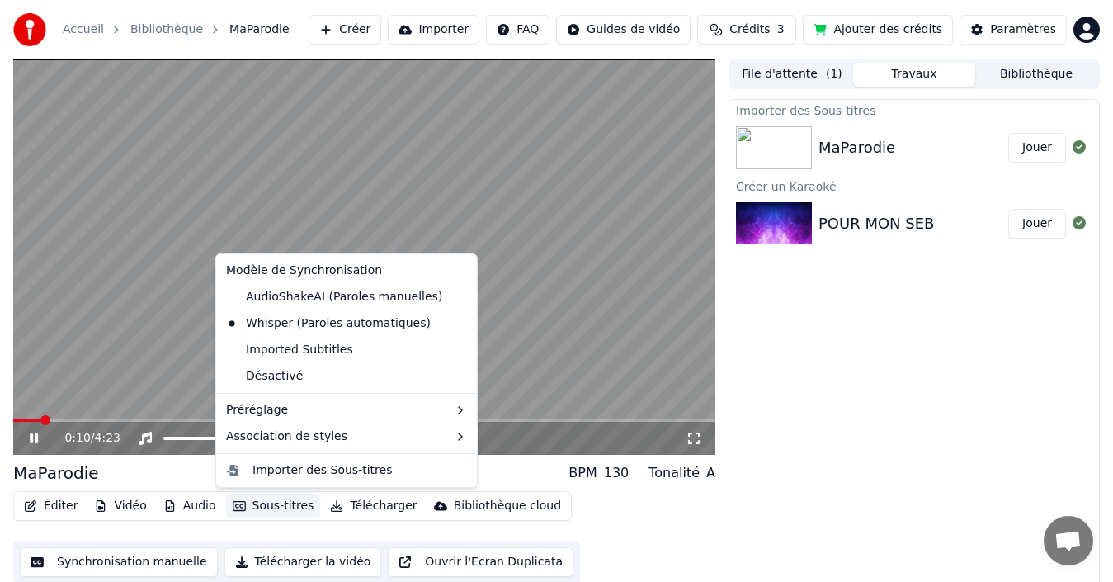
click at [267, 503] on button "Sous-titres" at bounding box center [273, 505] width 95 height 23
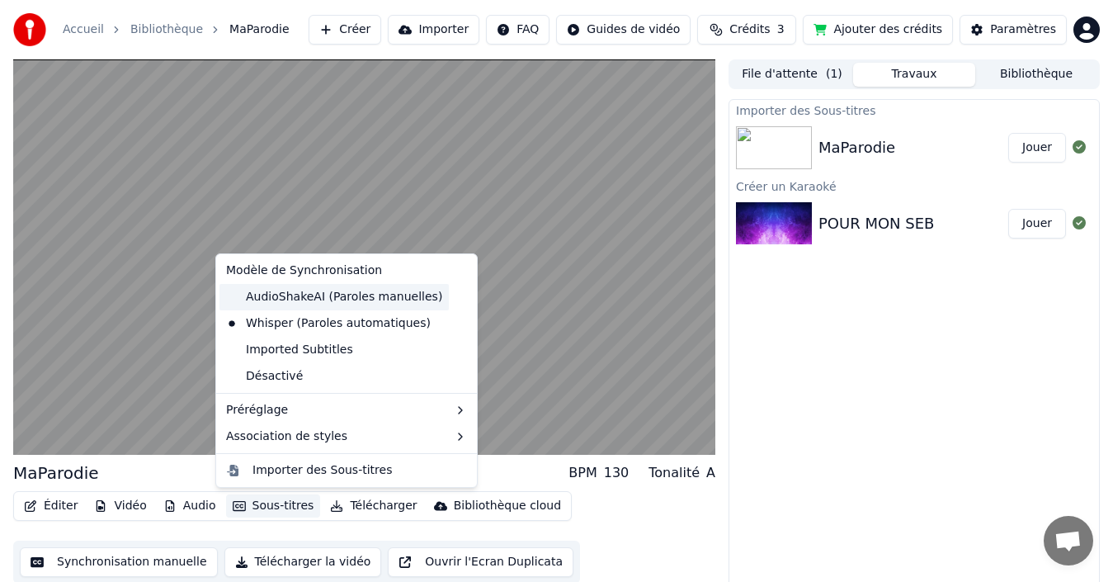
click at [348, 296] on div "AudioShakeAI (Paroles manuelles)" at bounding box center [333, 297] width 229 height 26
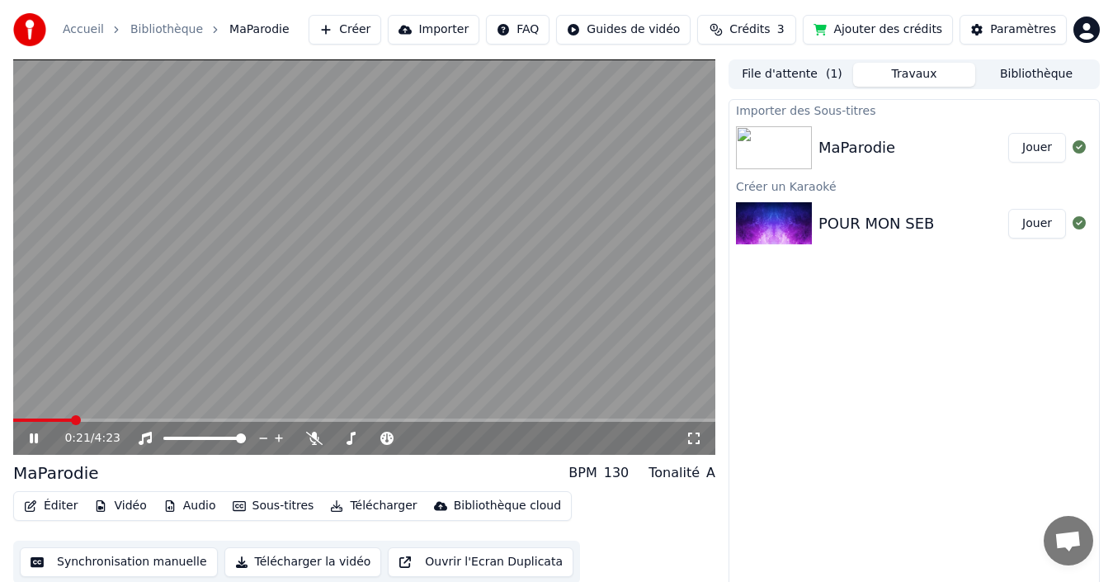
click at [810, 219] on img at bounding box center [774, 223] width 76 height 43
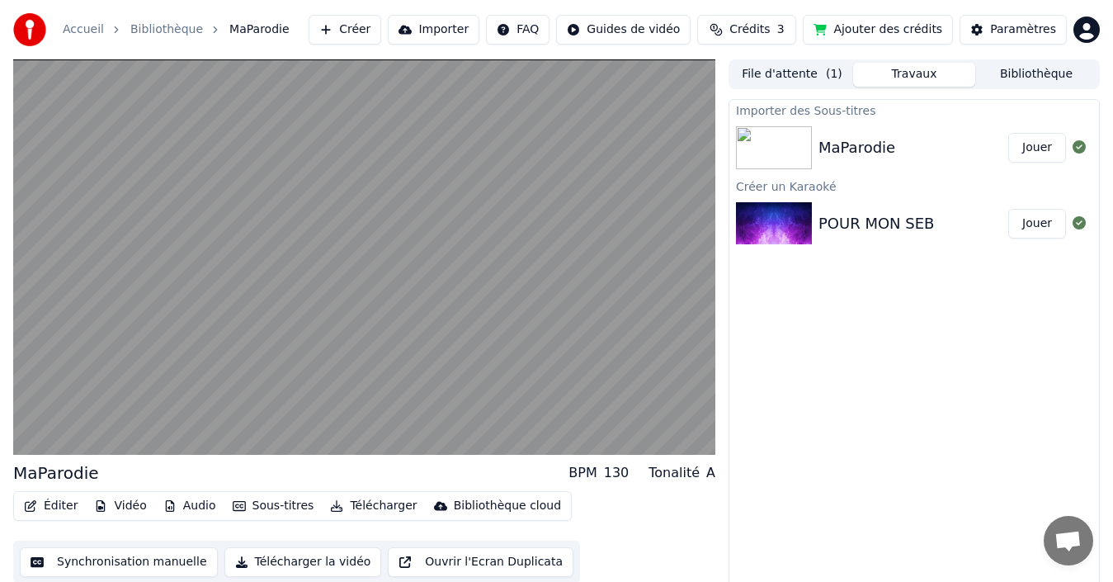
click at [1027, 223] on button "Jouer" at bounding box center [1037, 224] width 58 height 30
click at [806, 238] on img at bounding box center [774, 223] width 76 height 43
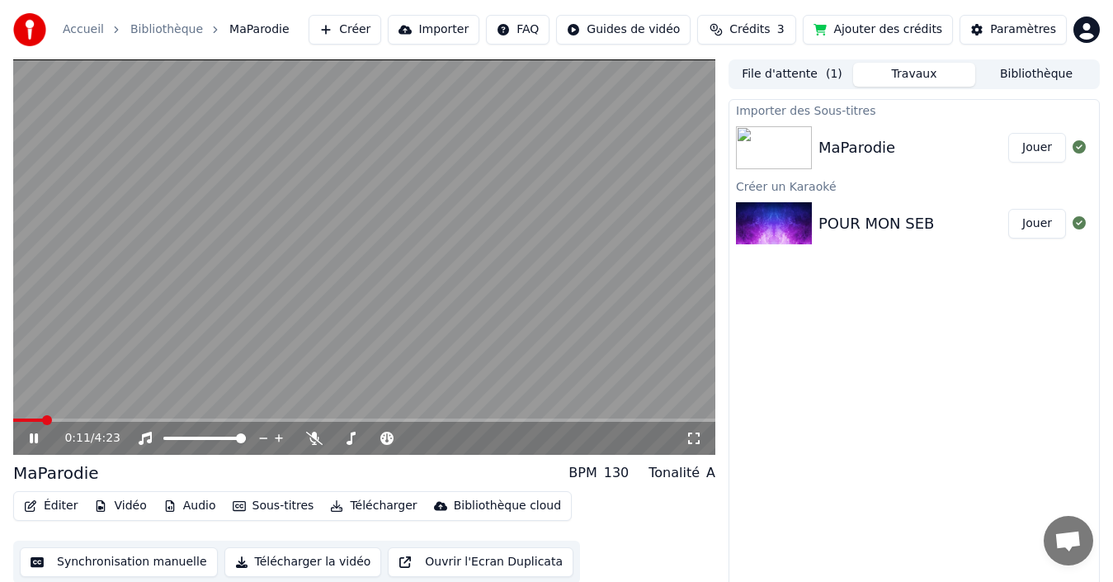
click at [109, 498] on button "Vidéo" at bounding box center [119, 505] width 65 height 23
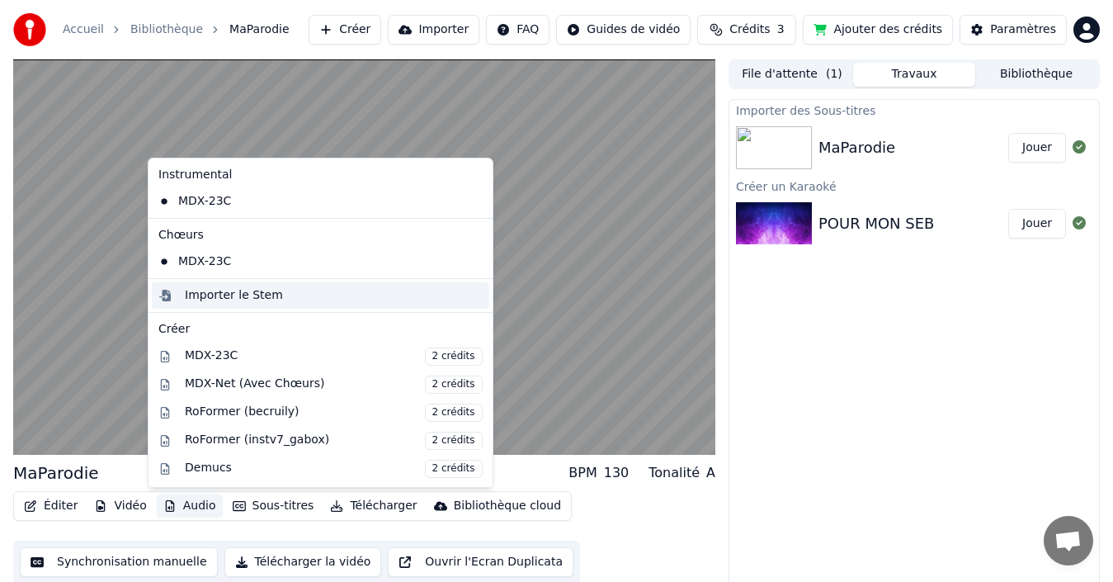
click at [228, 295] on div "Importer le Stem" at bounding box center [234, 295] width 98 height 16
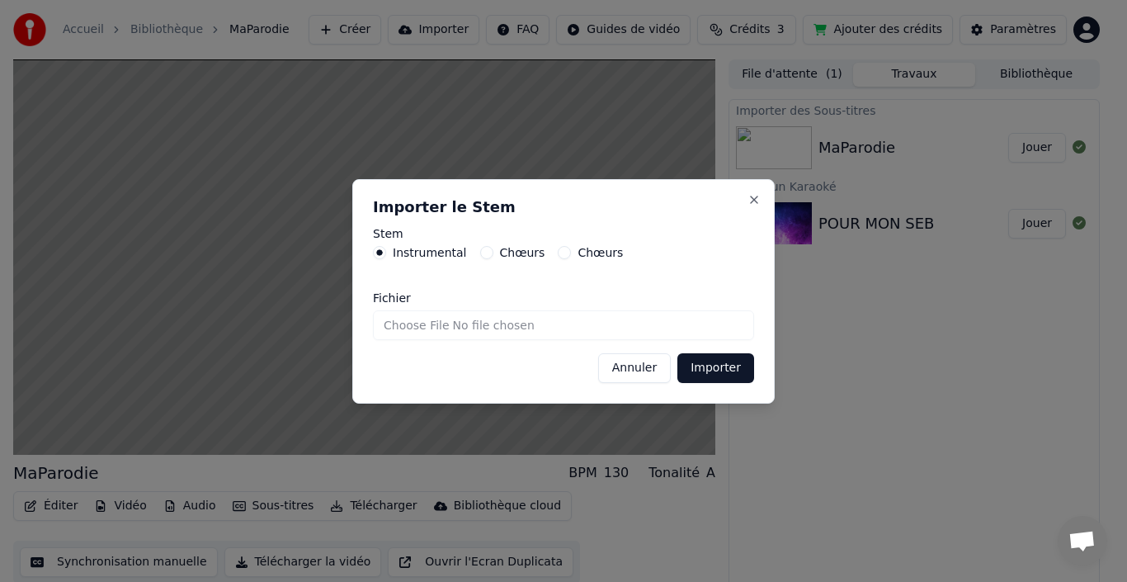
click at [705, 370] on button "Importer" at bounding box center [715, 368] width 77 height 30
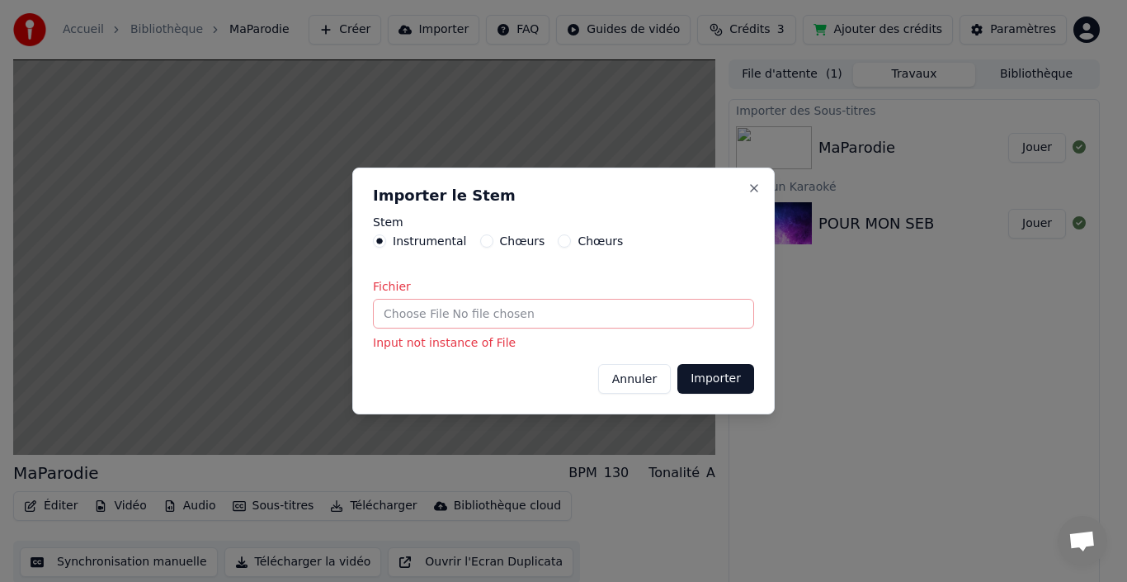
click at [459, 324] on input "Fichier" at bounding box center [563, 314] width 381 height 30
click at [624, 381] on button "Annuler" at bounding box center [634, 379] width 73 height 30
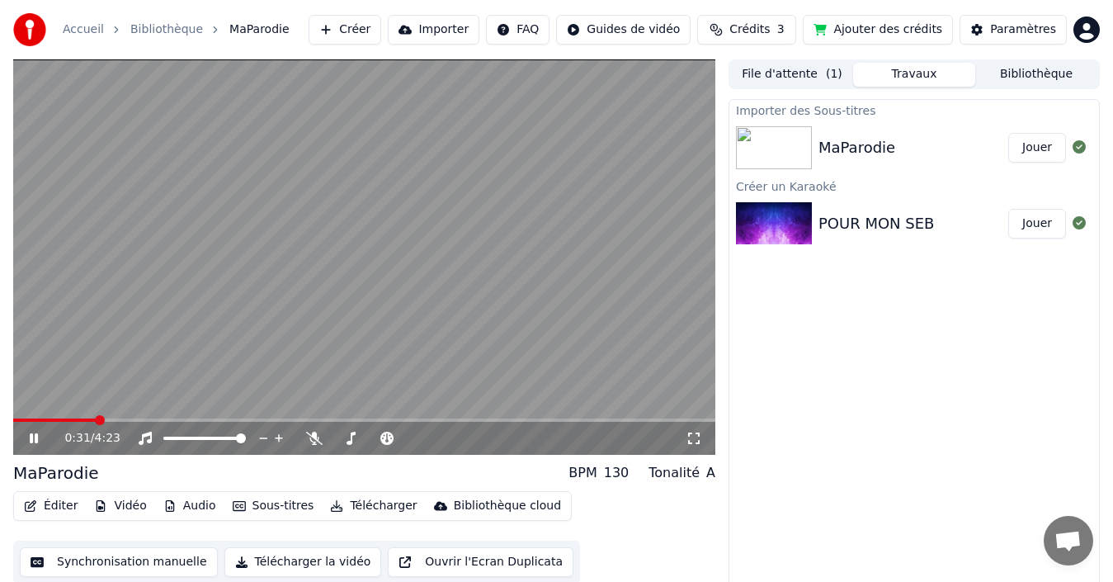
click at [624, 381] on video at bounding box center [364, 256] width 702 height 395
click at [162, 560] on button "Synchronisation manuelle" at bounding box center [119, 562] width 198 height 30
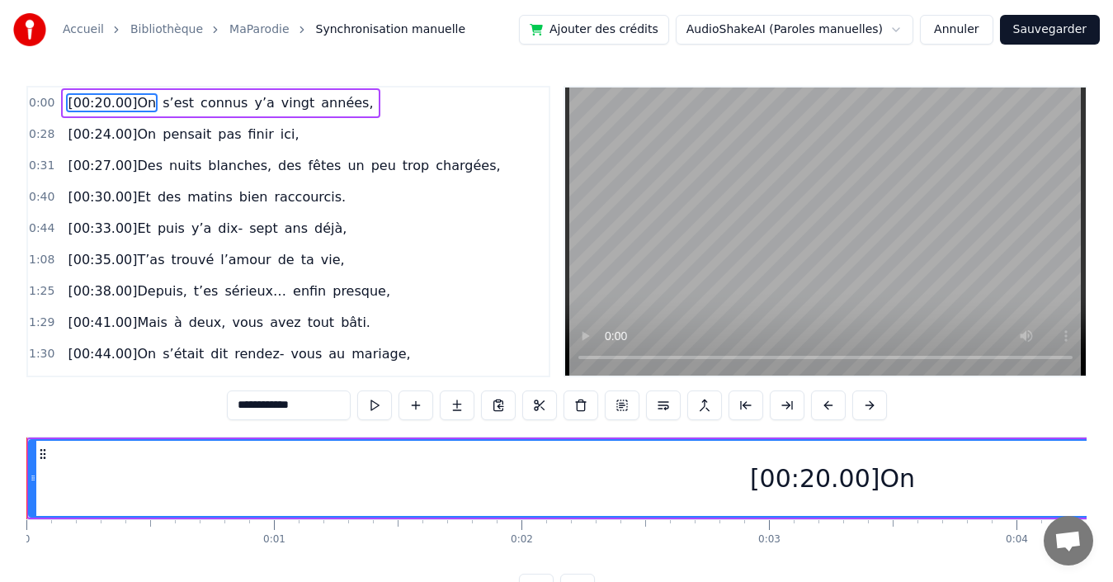
click at [89, 106] on div "0:00 [00:20.00]On s’est connus y’a vingt années," at bounding box center [288, 102] width 521 height 31
click at [98, 171] on div "0:00 [00:20.00]On s’est connus y’a vingt années, 0:28 [00:24.00]On pensait pas …" at bounding box center [288, 231] width 524 height 291
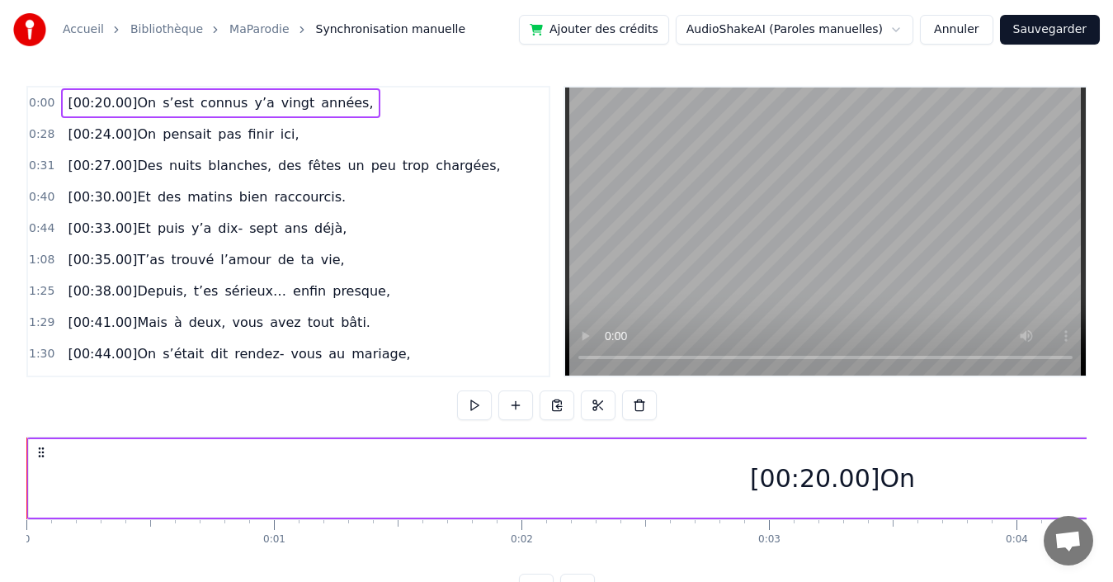
drag, startPoint x: 32, startPoint y: 478, endPoint x: 52, endPoint y: 479, distance: 19.8
click at [52, 479] on div "[00:20.00]On" at bounding box center [832, 478] width 1607 height 78
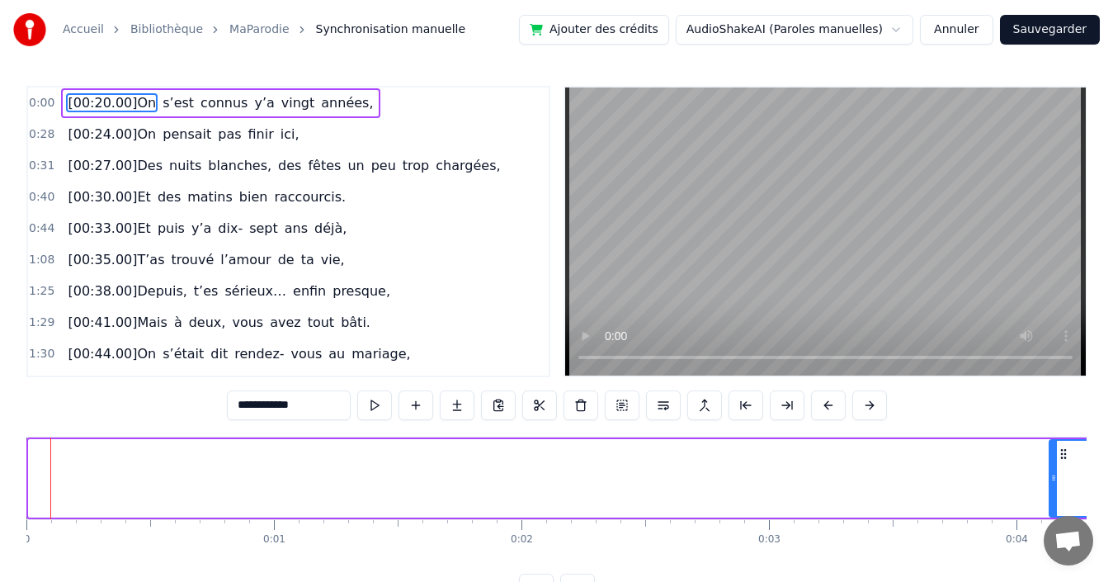
drag, startPoint x: 32, startPoint y: 479, endPoint x: 1053, endPoint y: 486, distance: 1020.5
click at [1053, 485] on div at bounding box center [1053, 478] width 7 height 75
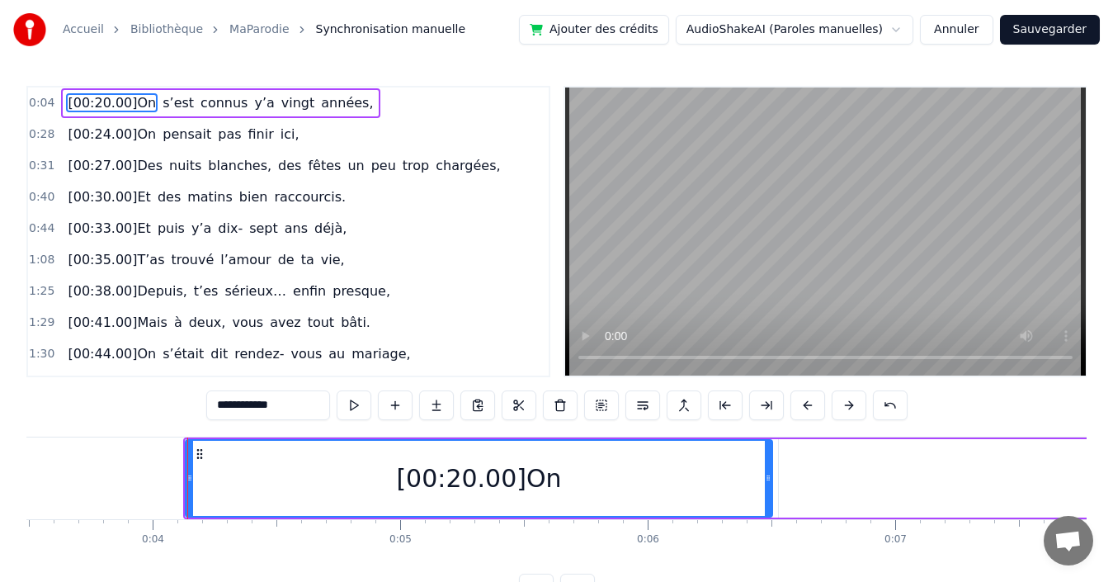
scroll to position [0, 941]
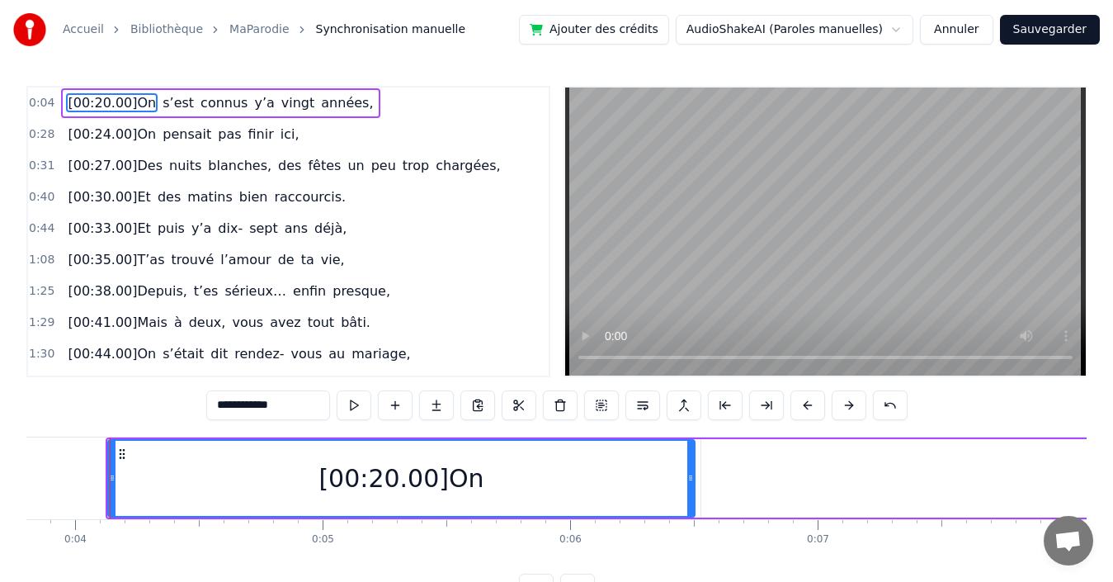
drag, startPoint x: 651, startPoint y: 478, endPoint x: 499, endPoint y: 417, distance: 163.6
click at [620, 474] on div "[00:20.00]On" at bounding box center [401, 478] width 585 height 75
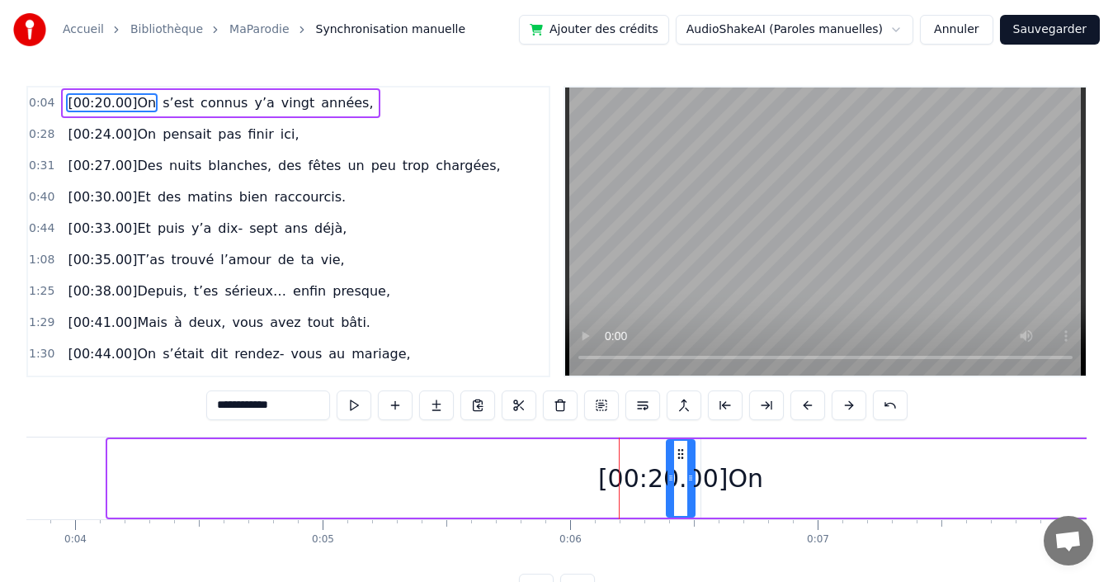
drag, startPoint x: 111, startPoint y: 472, endPoint x: 669, endPoint y: 500, distance: 559.2
click at [669, 500] on div at bounding box center [670, 478] width 7 height 75
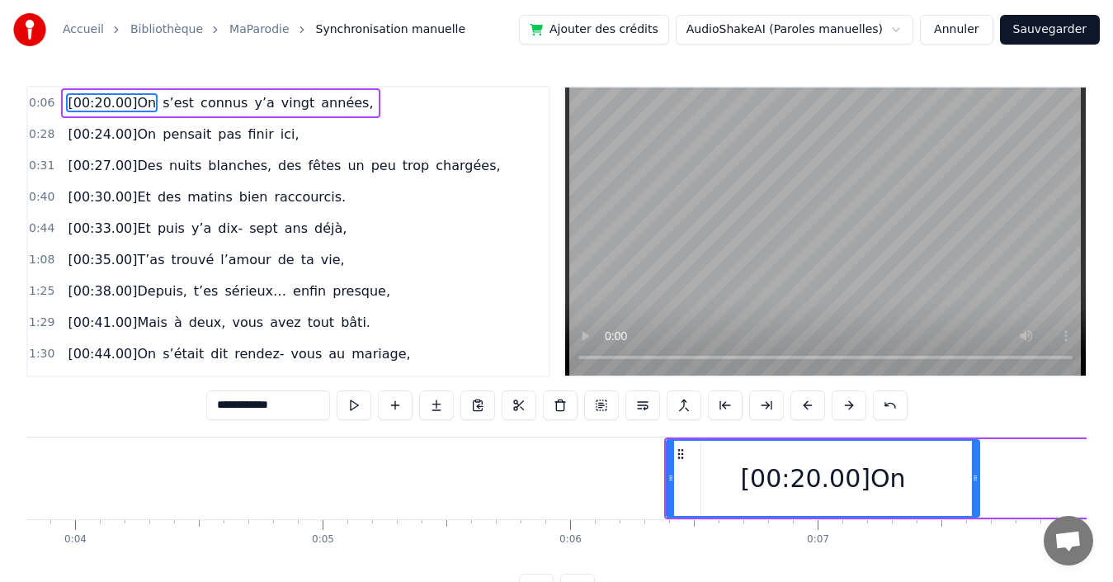
drag, startPoint x: 690, startPoint y: 470, endPoint x: 975, endPoint y: 471, distance: 284.6
click at [975, 471] on div at bounding box center [975, 478] width 7 height 75
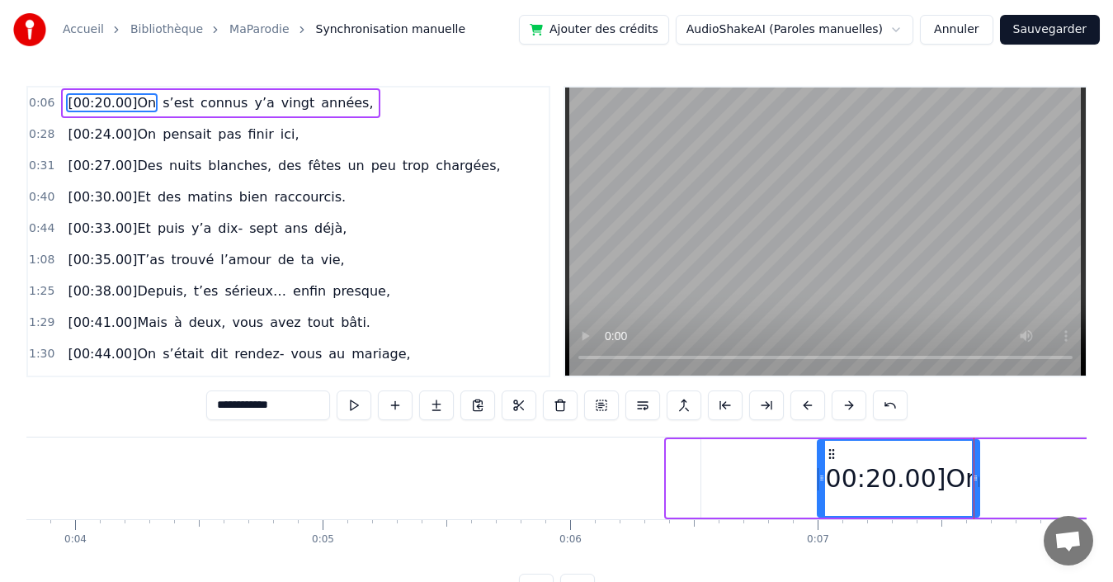
drag, startPoint x: 670, startPoint y: 474, endPoint x: 820, endPoint y: 492, distance: 151.2
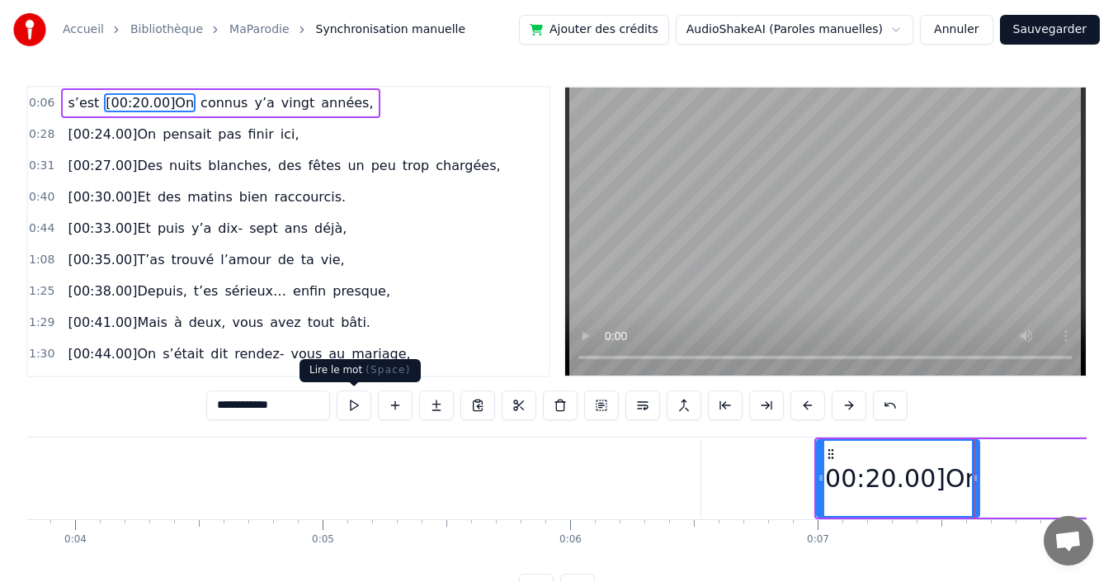
click at [353, 404] on button at bounding box center [354, 405] width 35 height 30
click at [961, 37] on button "Annuler" at bounding box center [956, 30] width 73 height 30
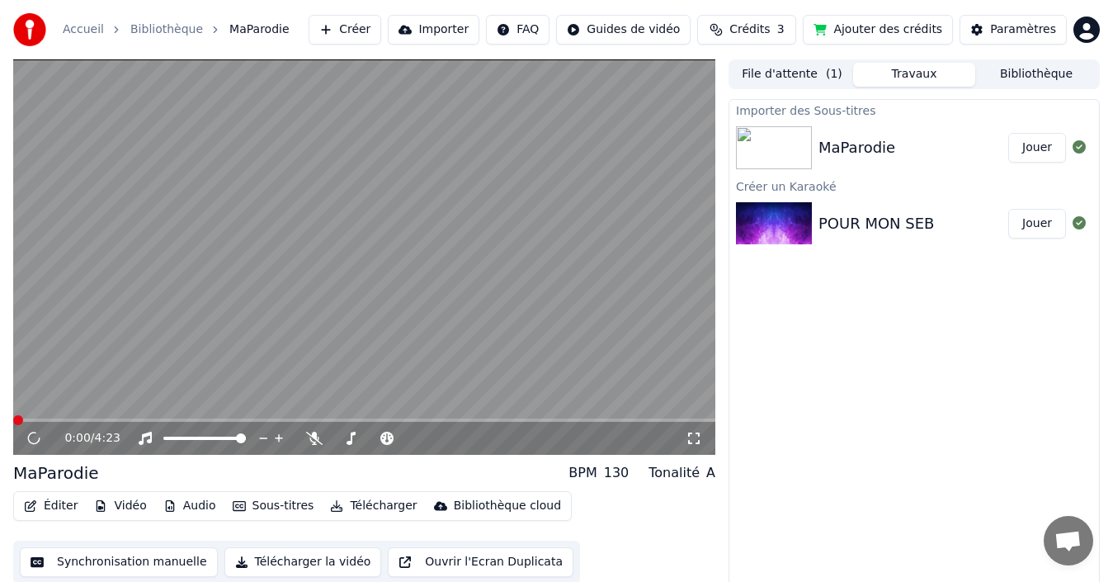
click at [850, 212] on div "POUR MON SEB" at bounding box center [875, 223] width 115 height 23
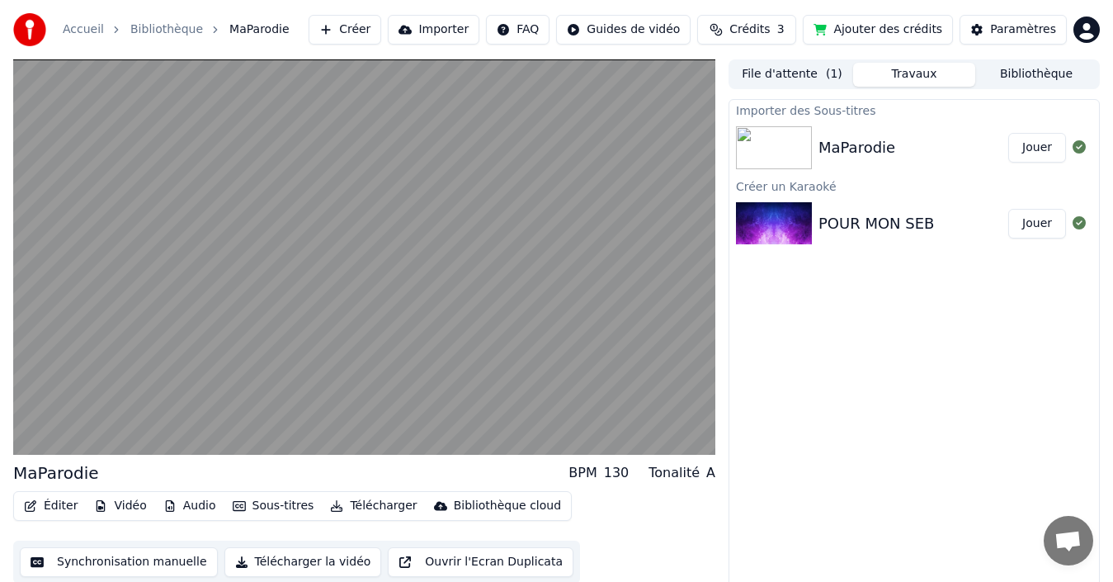
click at [799, 159] on img at bounding box center [774, 147] width 76 height 43
click at [798, 162] on img at bounding box center [774, 147] width 76 height 43
click at [997, 26] on div "Paramètres" at bounding box center [1023, 29] width 66 height 16
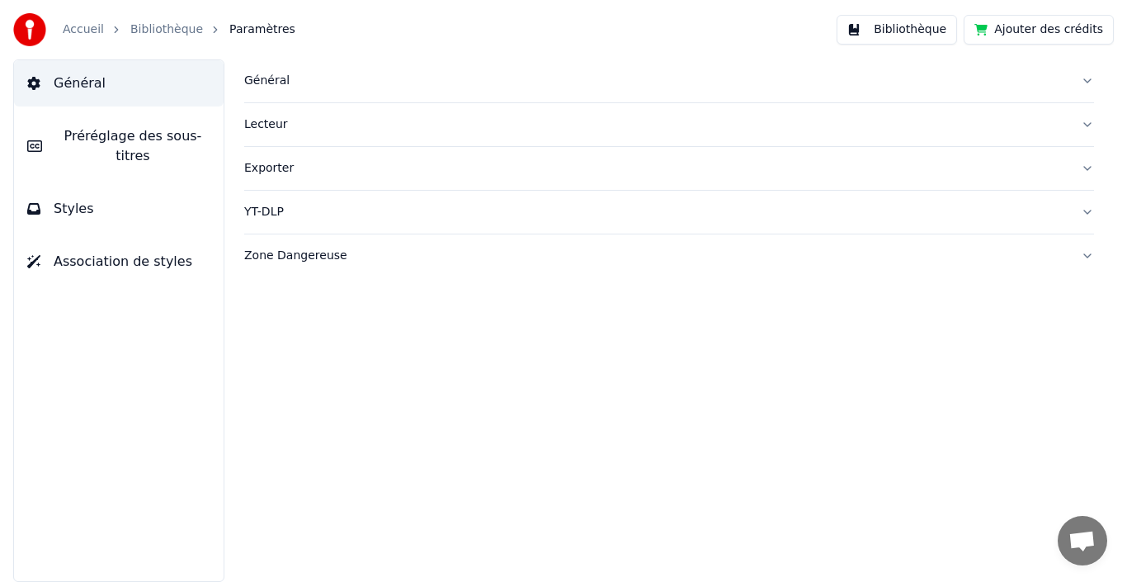
click at [91, 31] on link "Accueil" at bounding box center [83, 29] width 41 height 16
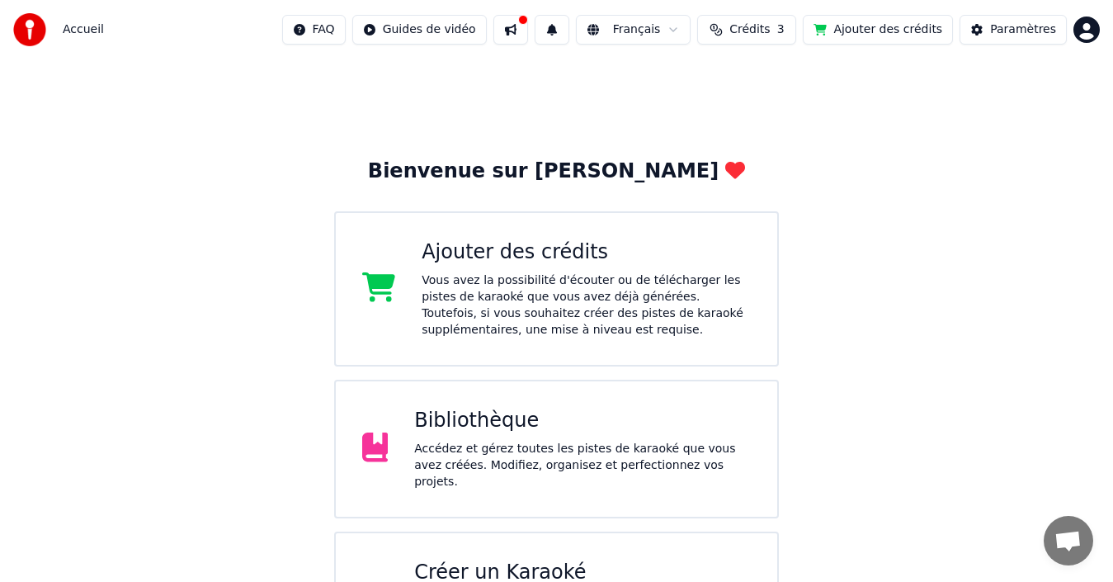
click at [769, 27] on span "Crédits" at bounding box center [749, 29] width 40 height 16
click at [528, 35] on button at bounding box center [510, 30] width 35 height 30
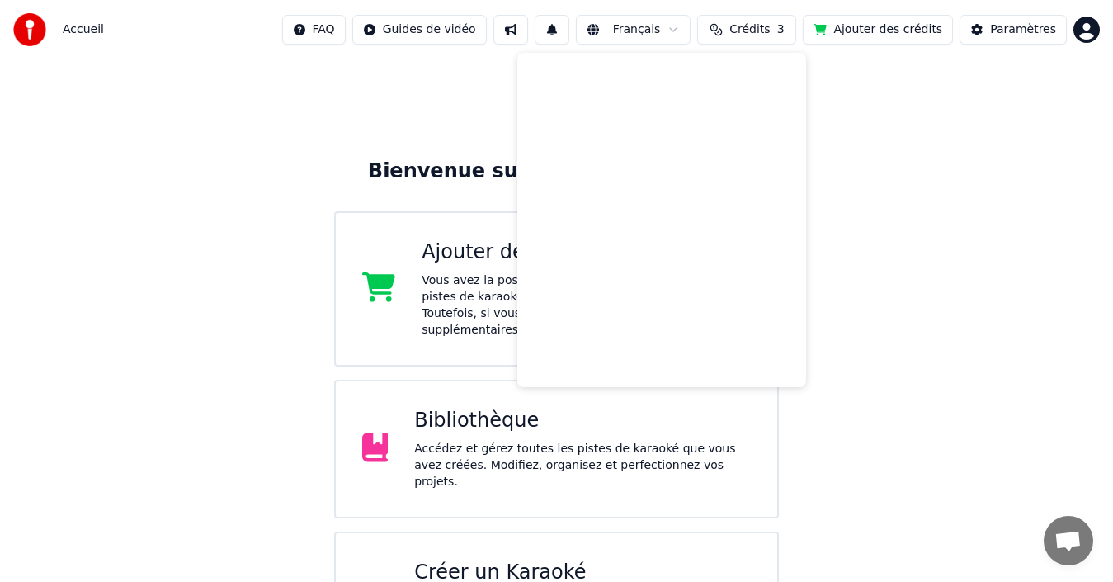
click at [860, 290] on div "Bienvenue sur Youka Ajouter des crédits Vous avez la possibilité d'écouter ou d…" at bounding box center [556, 372] width 1113 height 627
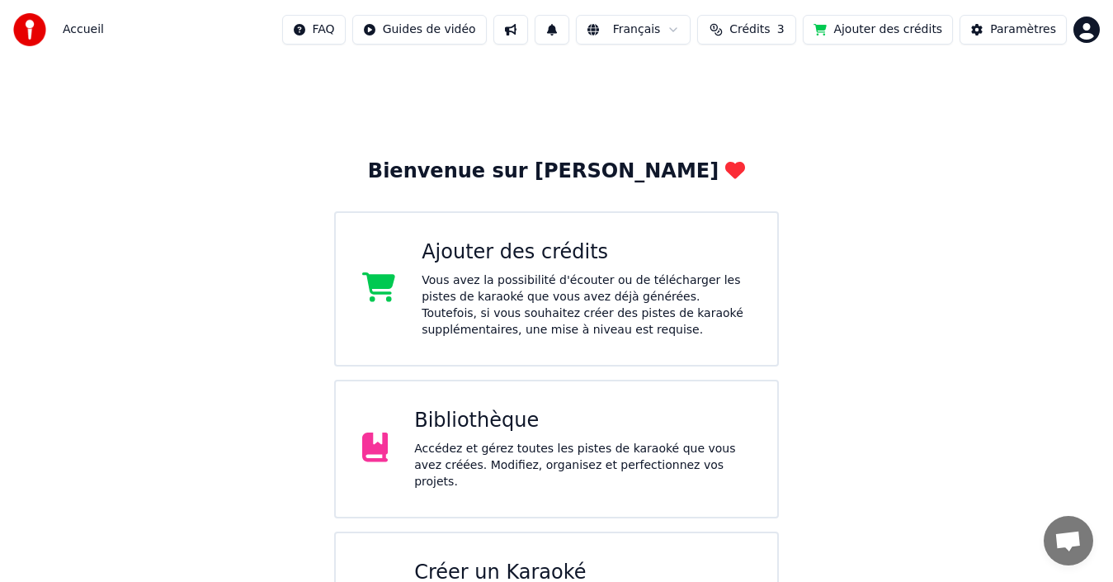
click at [591, 440] on div "Bibliothèque Accédez et gérez toutes les pistes de karaoké que vous avez créées…" at bounding box center [582, 449] width 337 height 82
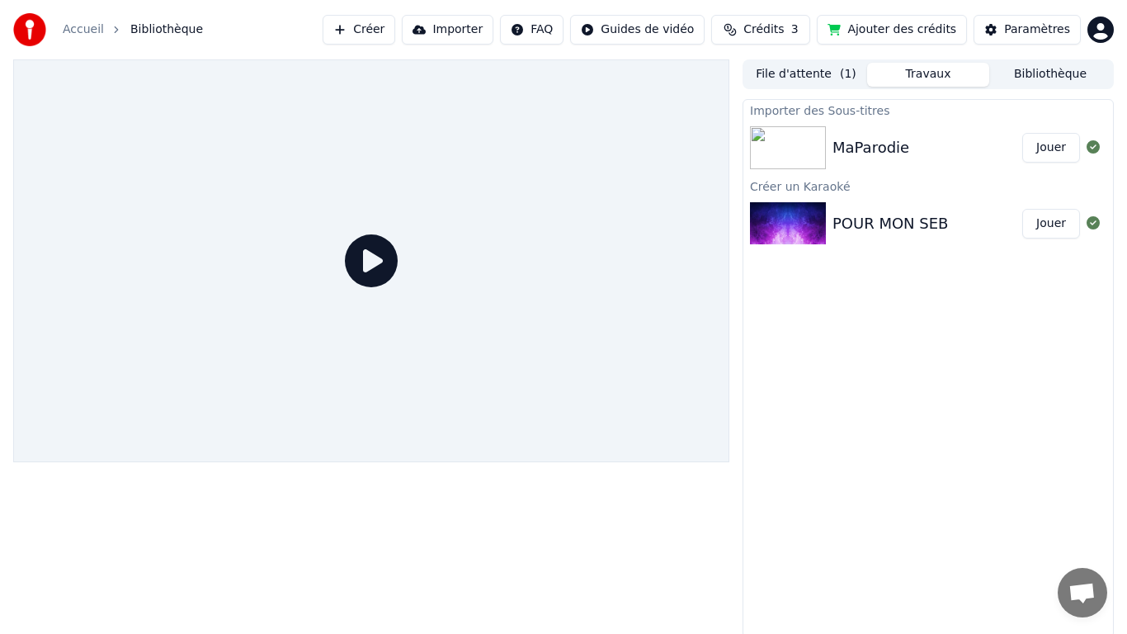
click at [624, 375] on div at bounding box center [371, 260] width 716 height 403
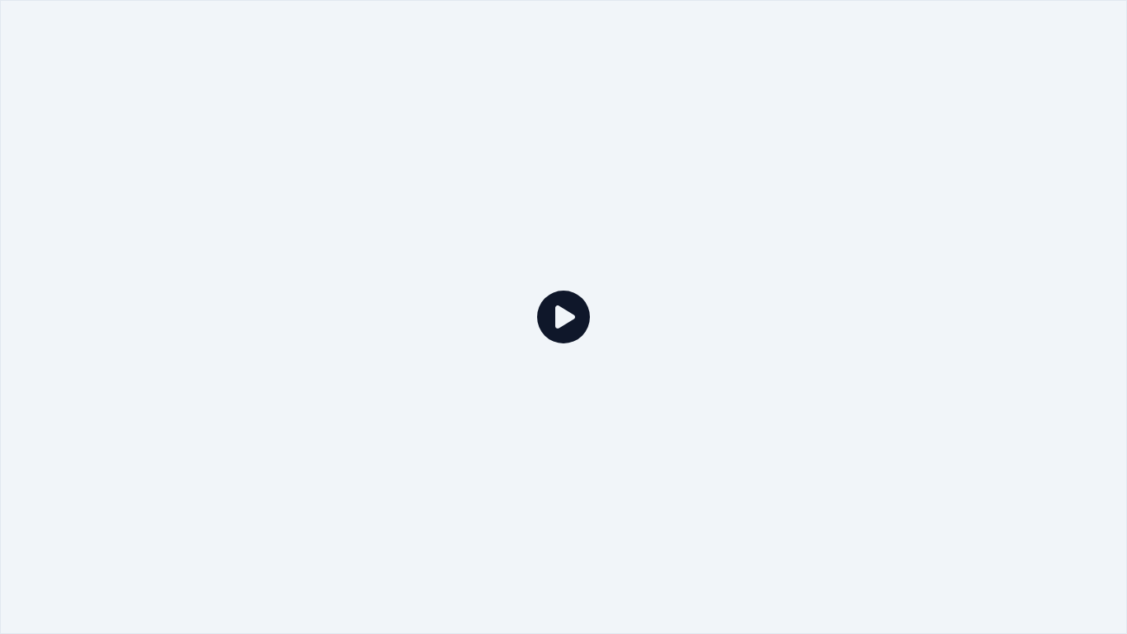
click at [648, 320] on div at bounding box center [563, 317] width 1127 height 634
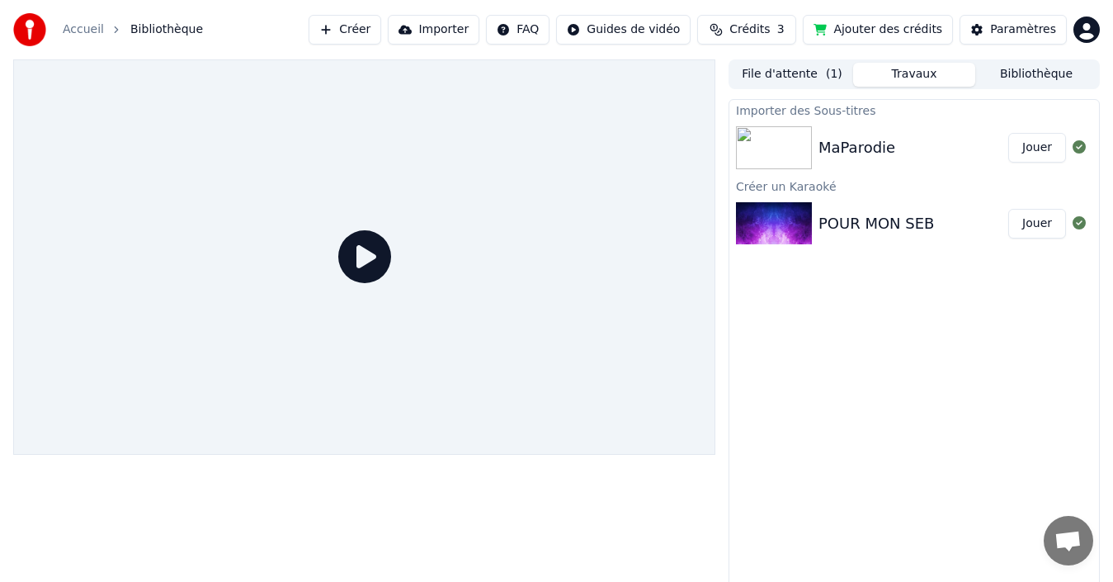
click at [912, 128] on div "MaParodie Jouer" at bounding box center [914, 148] width 370 height 56
click at [841, 139] on div "MaParodie" at bounding box center [856, 147] width 77 height 23
drag, startPoint x: 863, startPoint y: 162, endPoint x: 801, endPoint y: 110, distance: 80.8
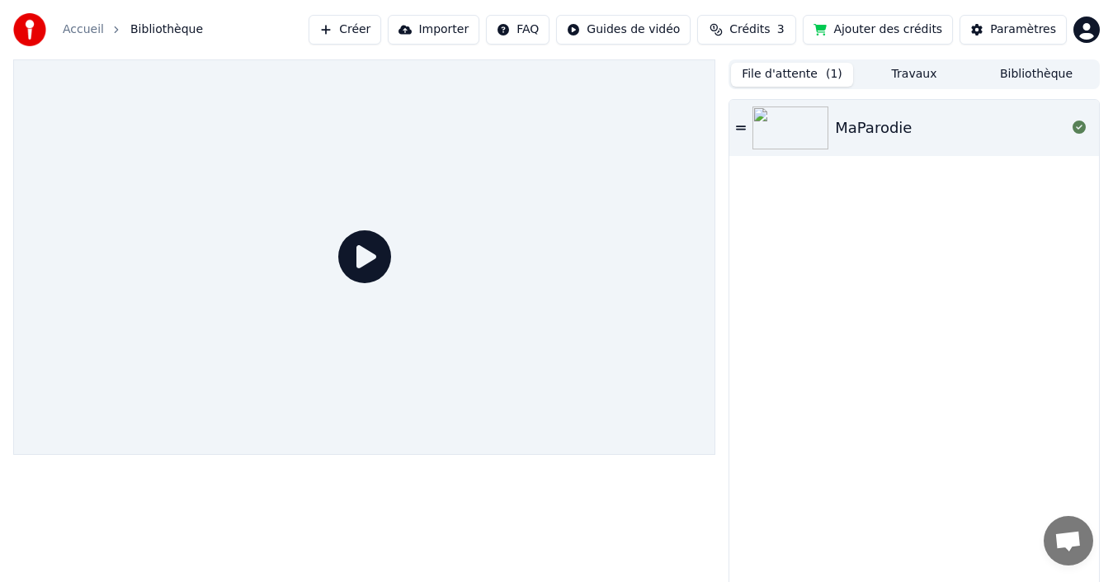
click at [767, 73] on button "File d'attente ( 1 )" at bounding box center [792, 75] width 122 height 24
click at [827, 130] on img at bounding box center [790, 127] width 76 height 43
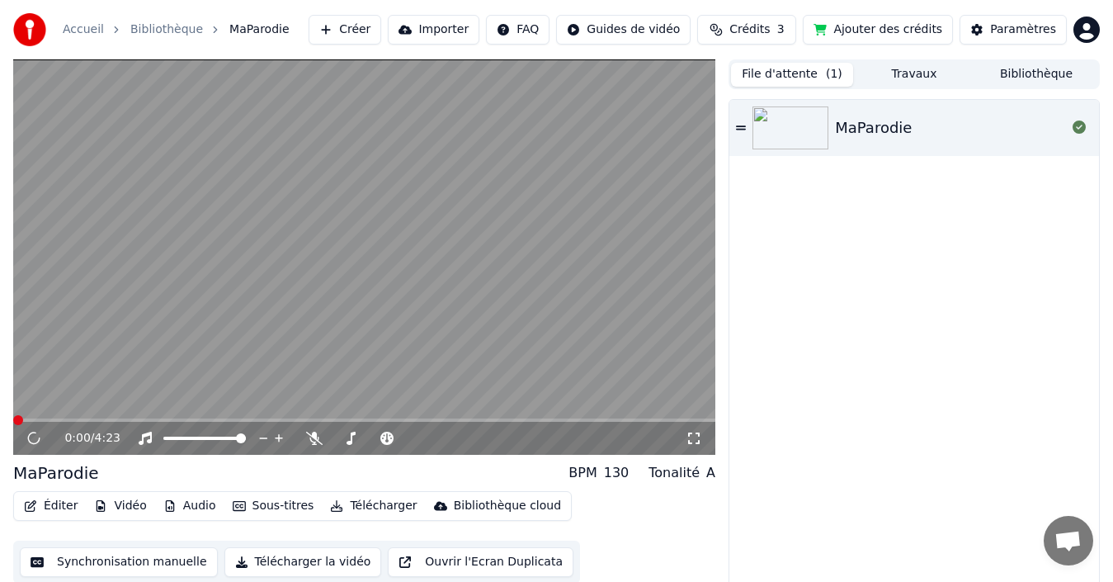
click at [745, 135] on div "MaParodie" at bounding box center [914, 128] width 370 height 56
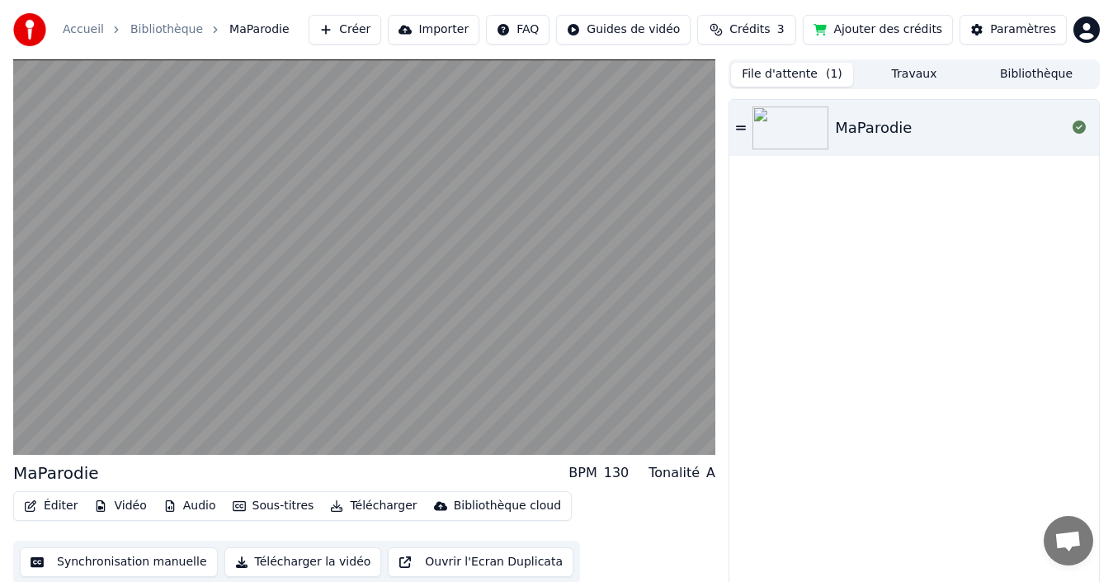
click at [742, 128] on icon at bounding box center [741, 128] width 10 height 12
drag, startPoint x: 992, startPoint y: 87, endPoint x: 1007, endPoint y: 76, distance: 18.3
click at [1007, 76] on div "File d'attente ( 1 ) Travaux Bibliothèque" at bounding box center [913, 74] width 371 height 30
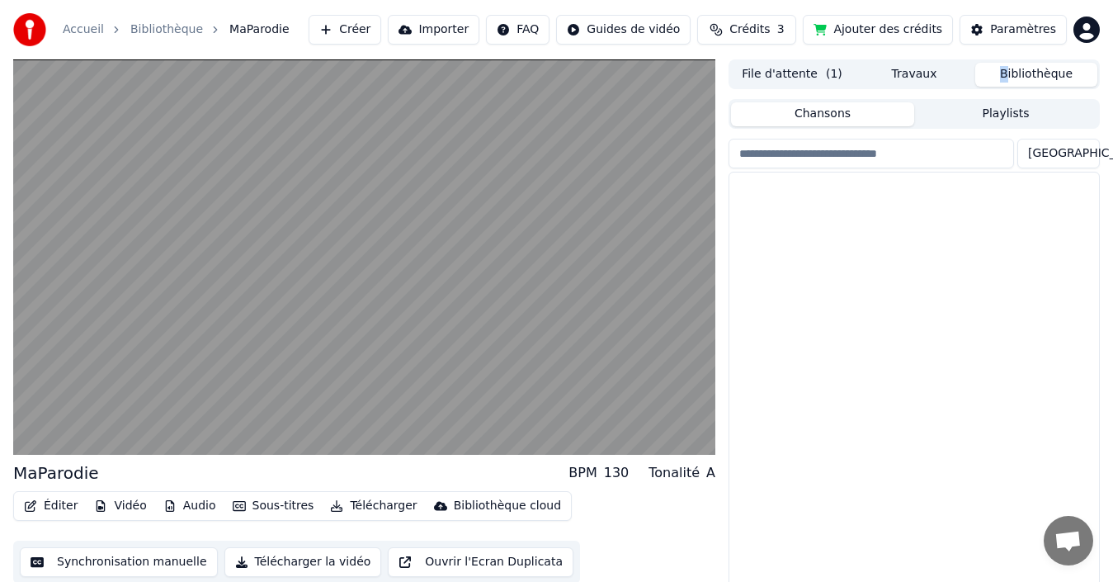
click at [1007, 76] on button "Bibliothèque" at bounding box center [1036, 75] width 122 height 24
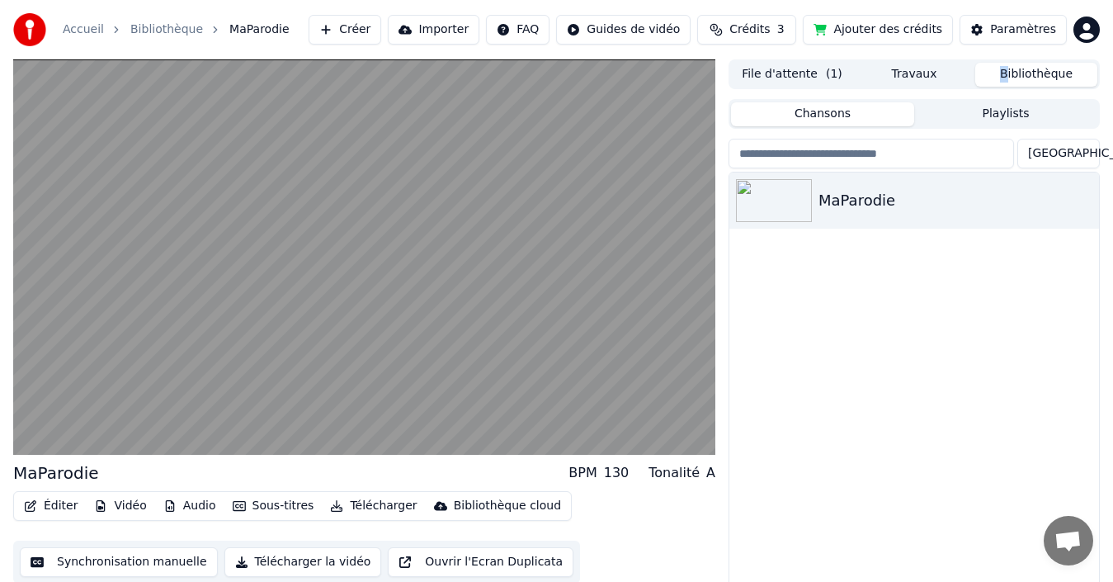
click at [1007, 76] on button "Bibliothèque" at bounding box center [1036, 75] width 122 height 24
drag, startPoint x: 1036, startPoint y: 74, endPoint x: 898, endPoint y: 74, distance: 137.8
click at [898, 74] on div "File d'attente ( 1 ) Travaux Bibliothèque" at bounding box center [913, 74] width 371 height 30
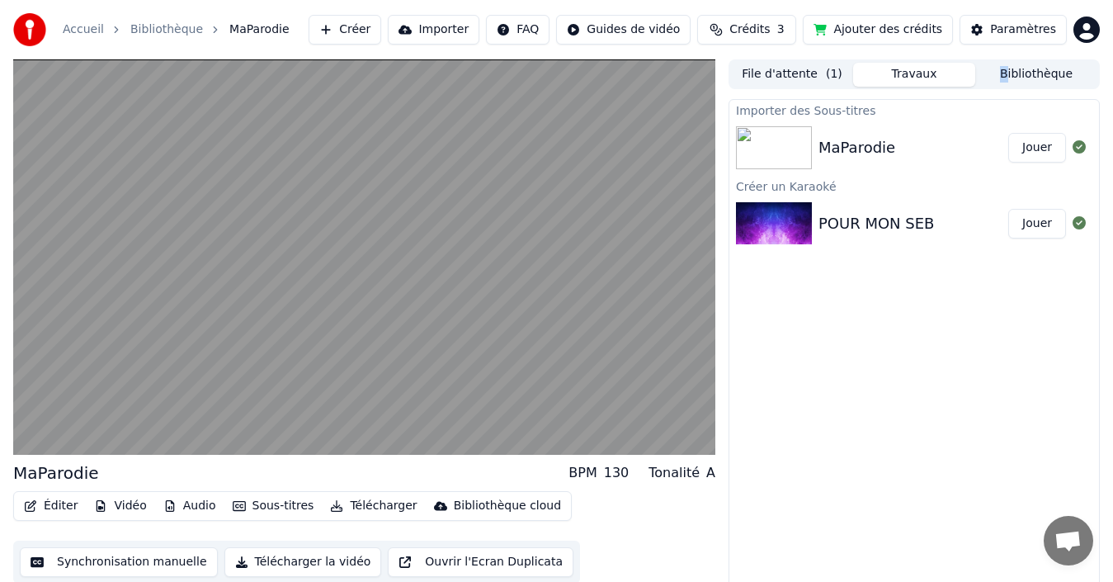
click at [898, 74] on button "Travaux" at bounding box center [914, 75] width 122 height 24
click at [795, 111] on div "Importer des Sous-titres" at bounding box center [914, 110] width 370 height 20
click at [764, 202] on img at bounding box center [774, 223] width 76 height 43
click at [781, 184] on div "Créer un Karaoké" at bounding box center [914, 186] width 370 height 20
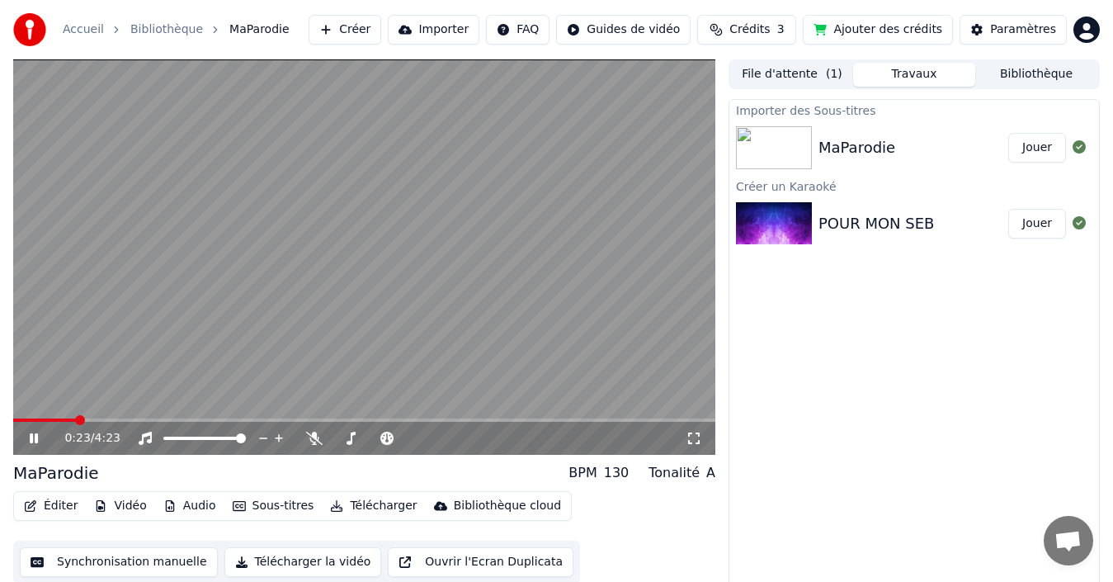
click at [33, 441] on icon at bounding box center [34, 438] width 8 height 10
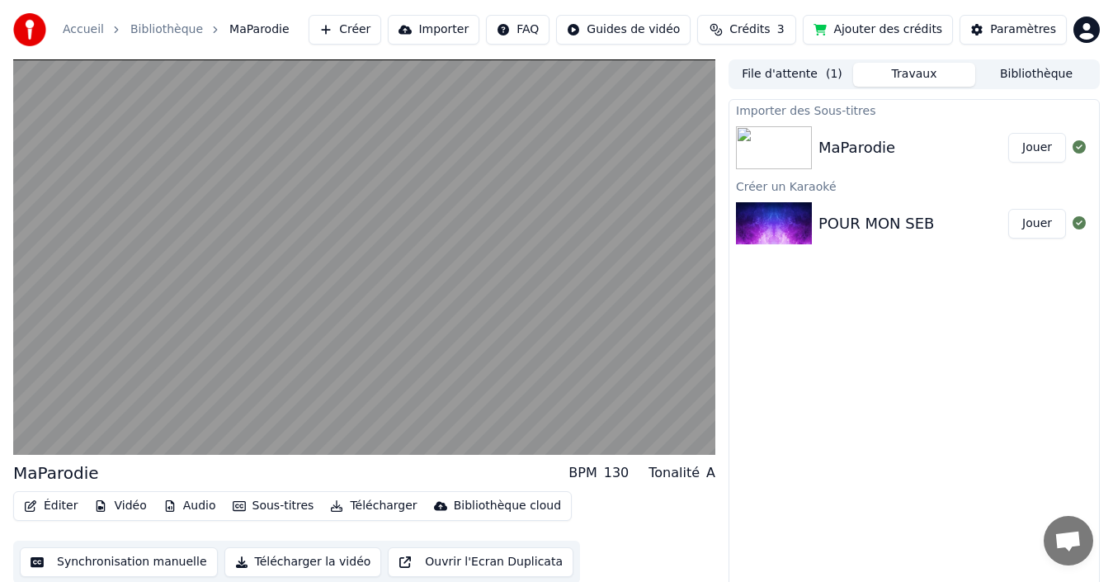
scroll to position [12, 0]
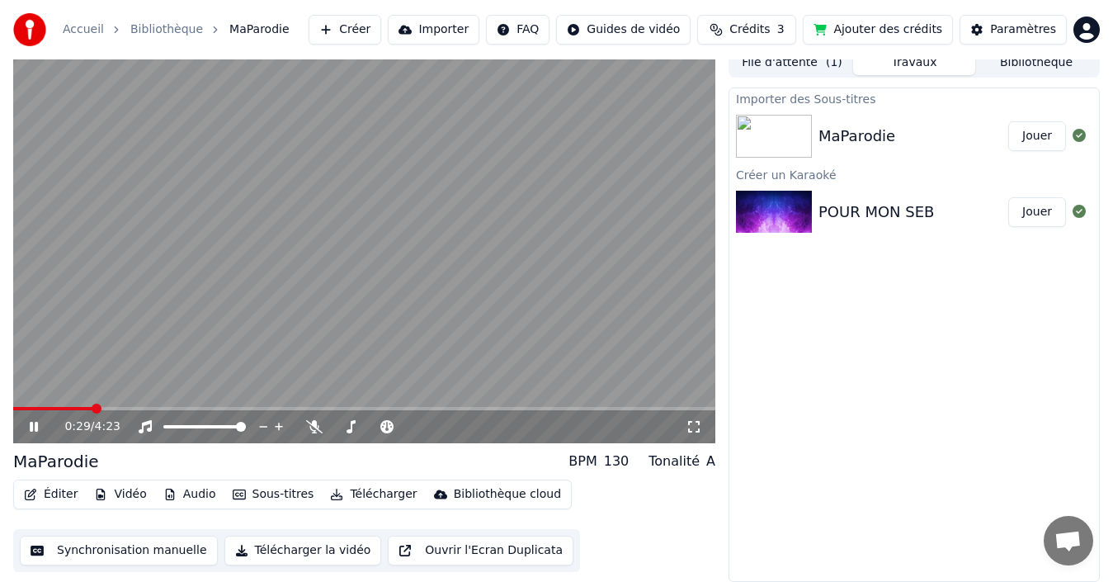
click at [792, 210] on img at bounding box center [774, 212] width 76 height 43
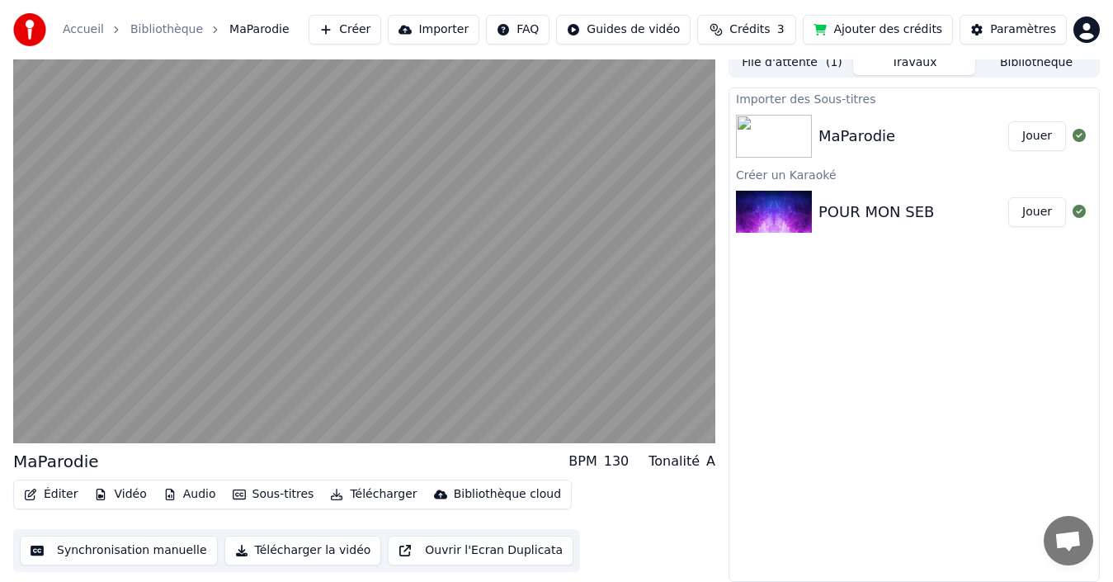
click at [1020, 220] on button "Jouer" at bounding box center [1037, 212] width 58 height 30
click at [926, 135] on div "MaParodie" at bounding box center [913, 136] width 190 height 23
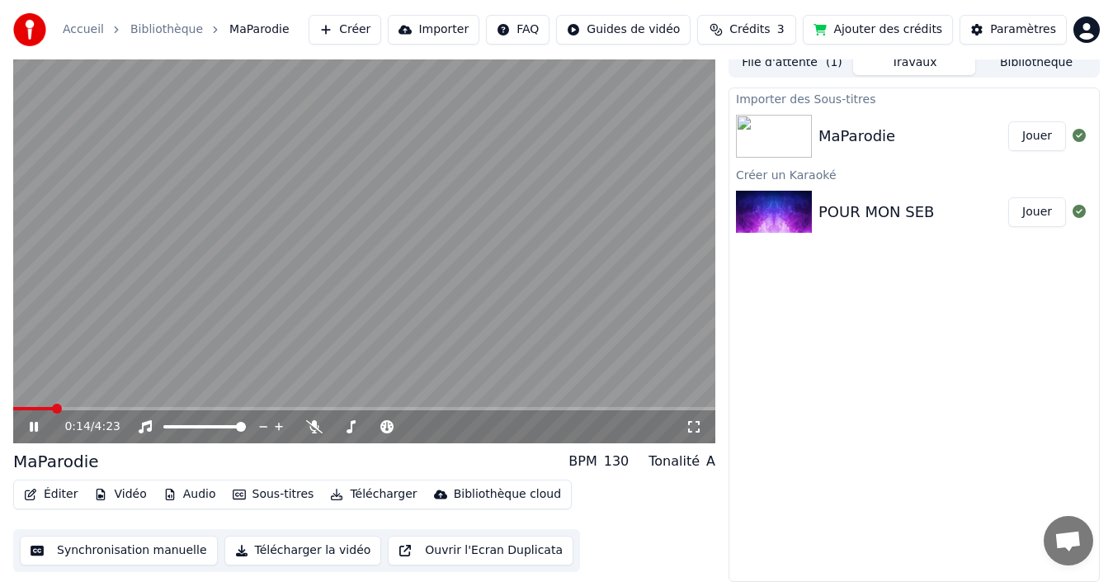
click at [441, 29] on button "Importer" at bounding box center [434, 30] width 92 height 30
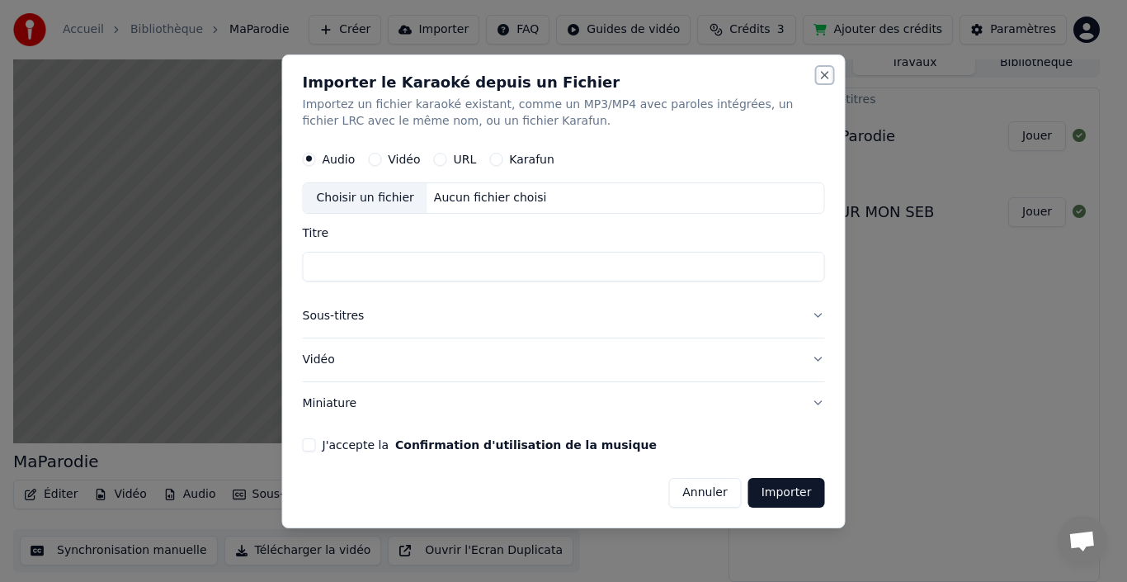
click at [823, 76] on button "Close" at bounding box center [824, 74] width 13 height 13
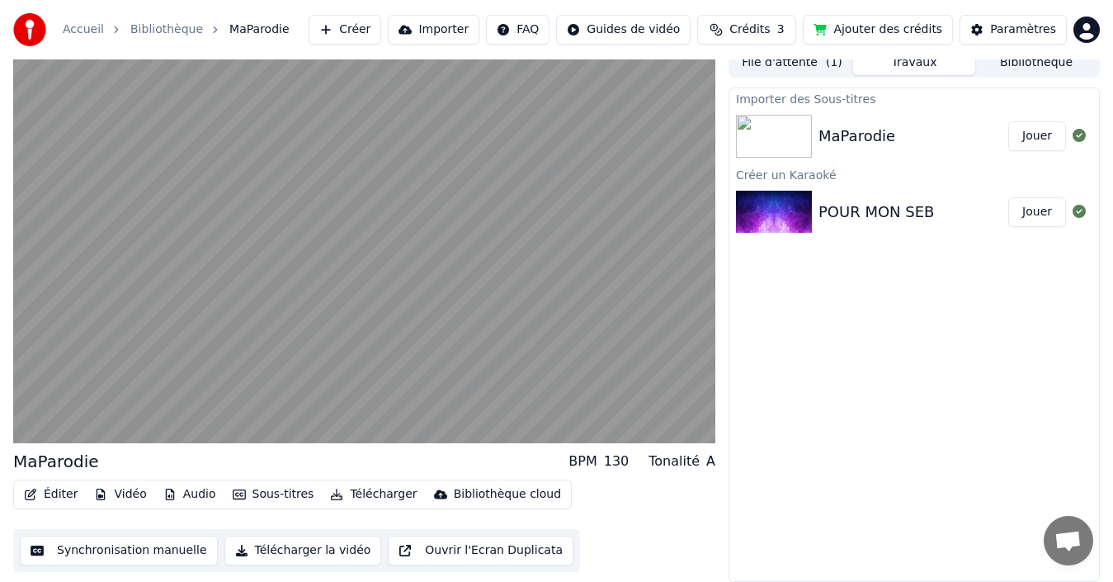
click at [1088, 26] on html "Accueil Bibliothèque MaParodie Créer Importer FAQ Guides de vidéo Crédits 3 Ajo…" at bounding box center [556, 279] width 1113 height 582
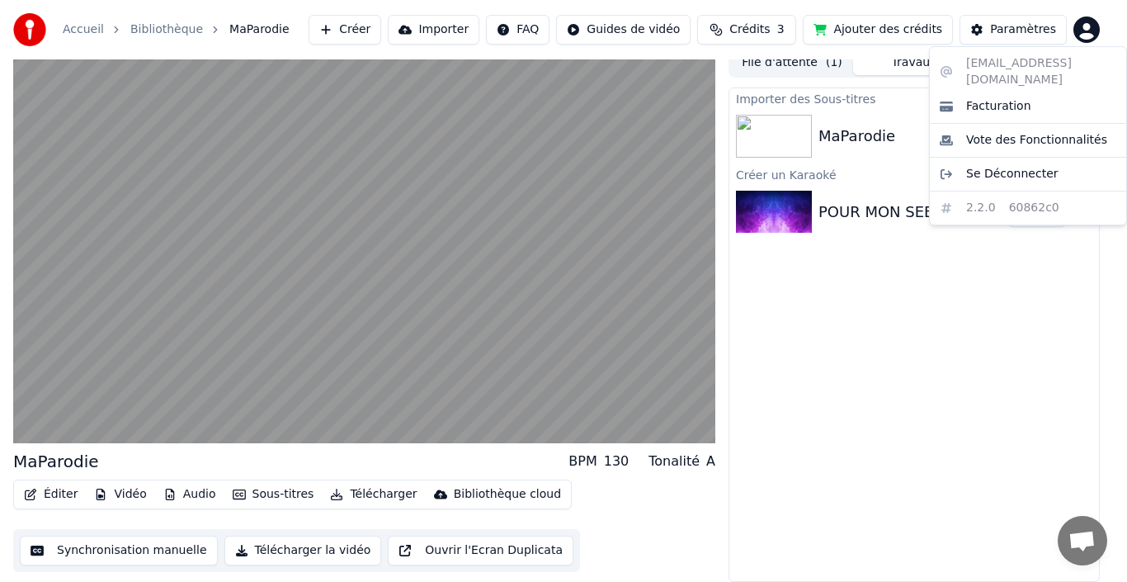
click at [823, 303] on html "Accueil Bibliothèque MaParodie Créer Importer FAQ Guides de vidéo Crédits 3 Ajo…" at bounding box center [563, 279] width 1127 height 582
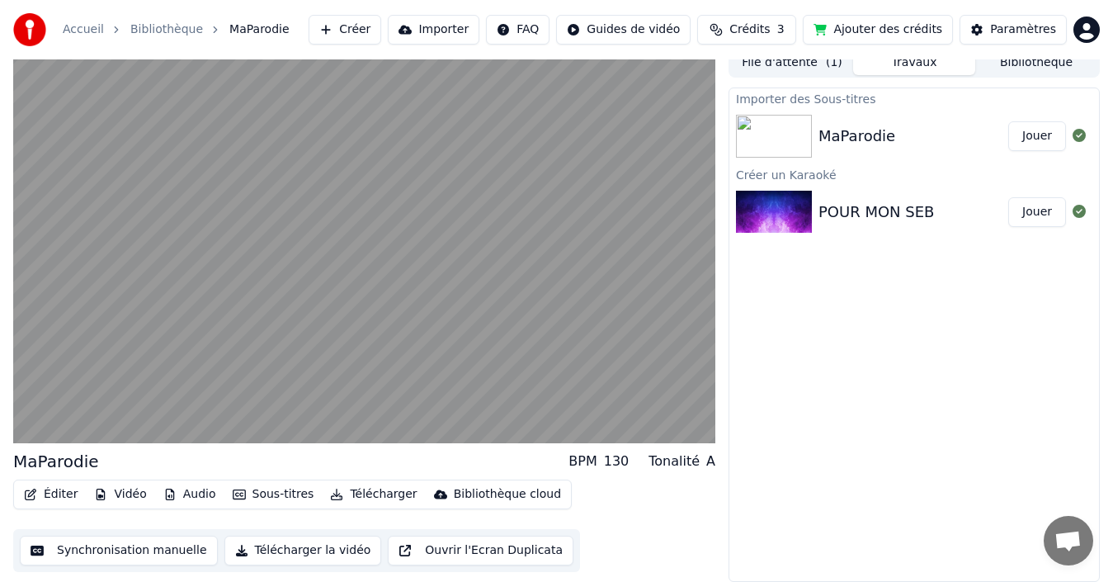
drag, startPoint x: 783, startPoint y: 125, endPoint x: 791, endPoint y: 120, distance: 10.1
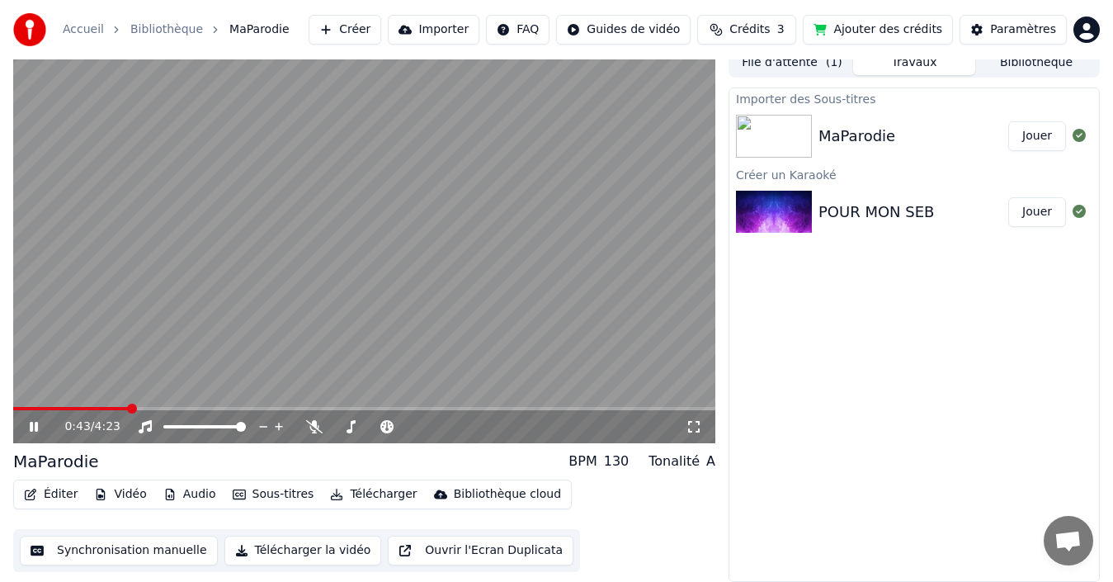
click at [31, 422] on div "0:43 / 4:23" at bounding box center [364, 426] width 689 height 16
click at [31, 422] on icon at bounding box center [34, 427] width 8 height 10
